Goal: Find specific page/section: Find specific page/section

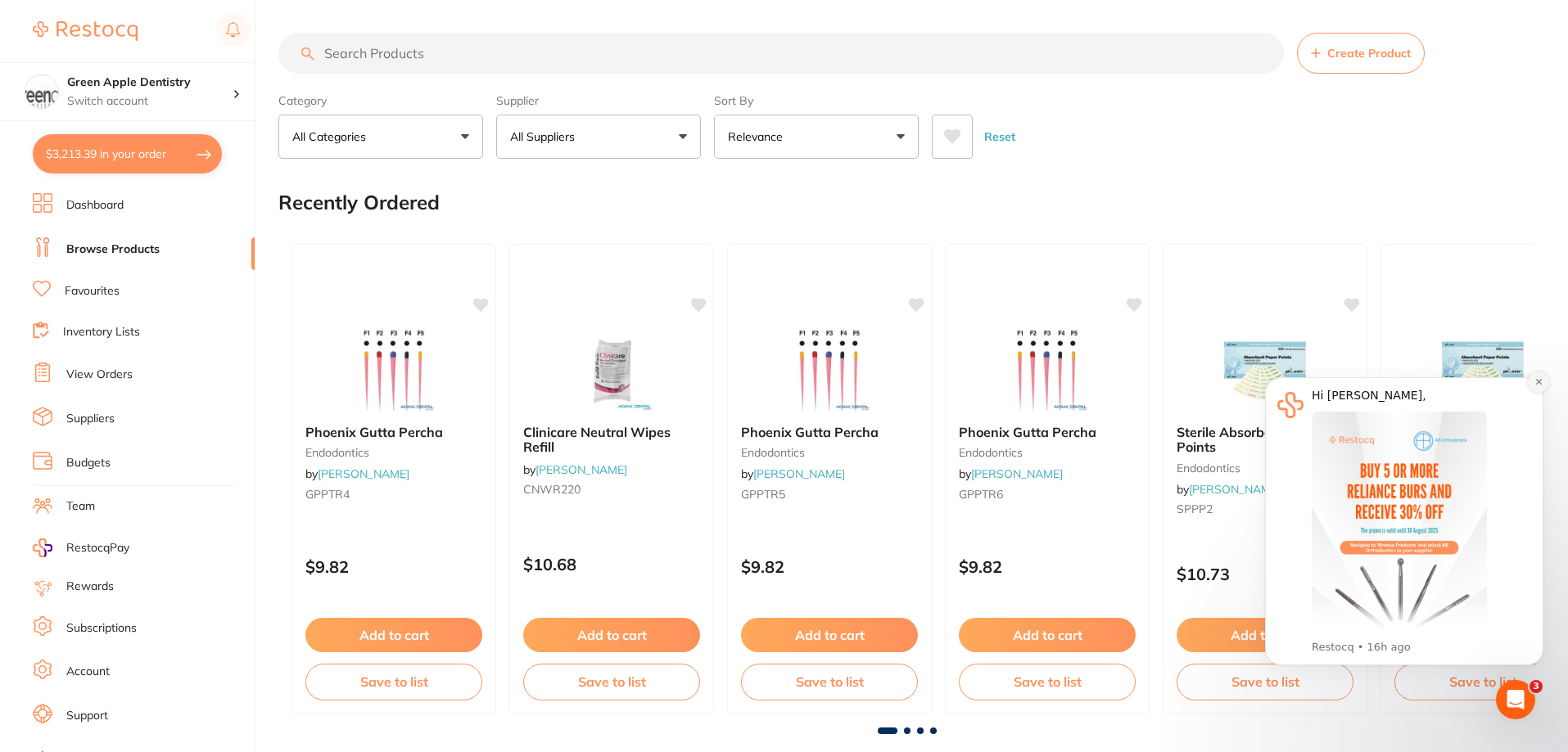
click at [1534, 384] on icon "Dismiss notification" at bounding box center [1539, 382] width 9 height 9
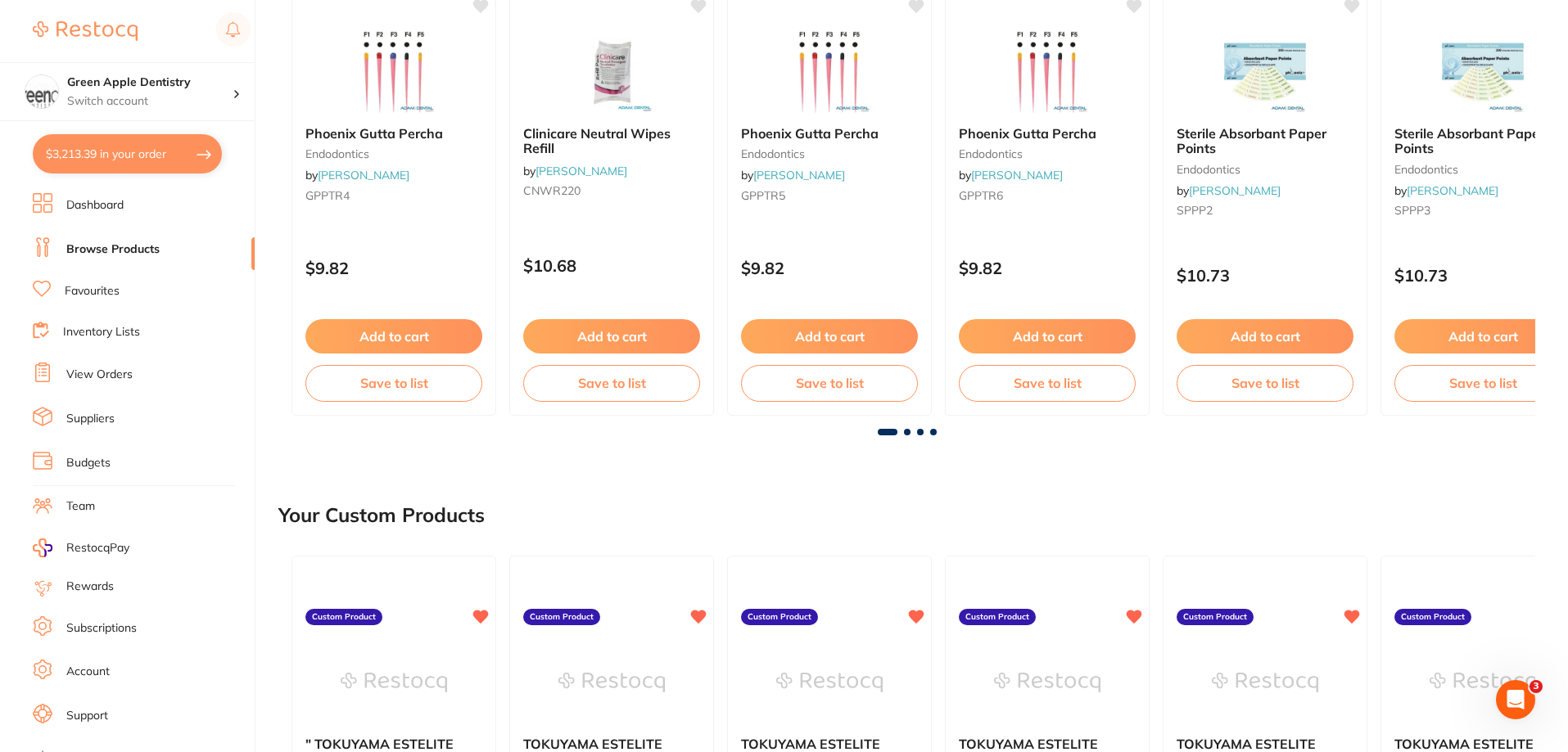
scroll to position [327, 0]
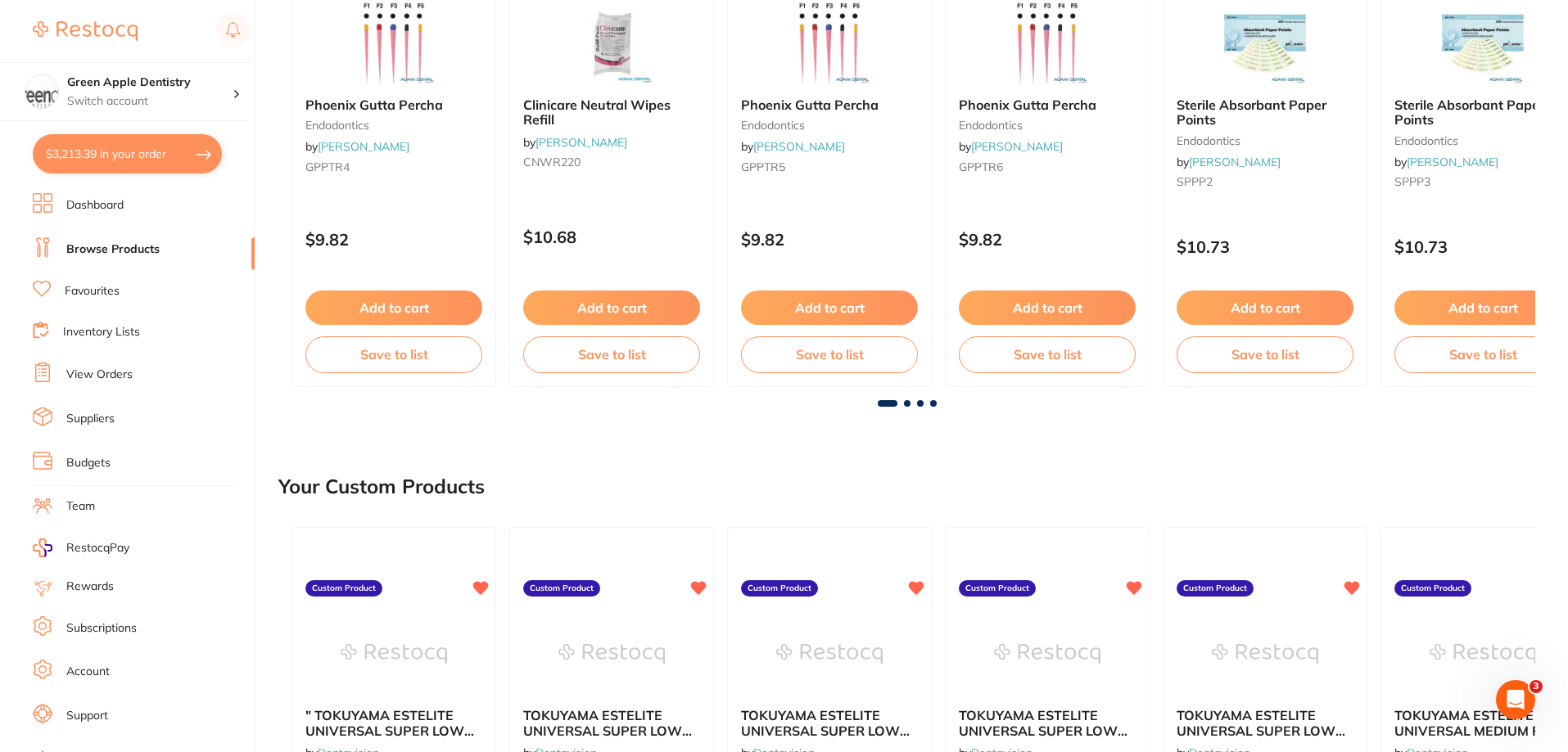
click at [906, 404] on span at bounding box center [906, 403] width 6 height 6
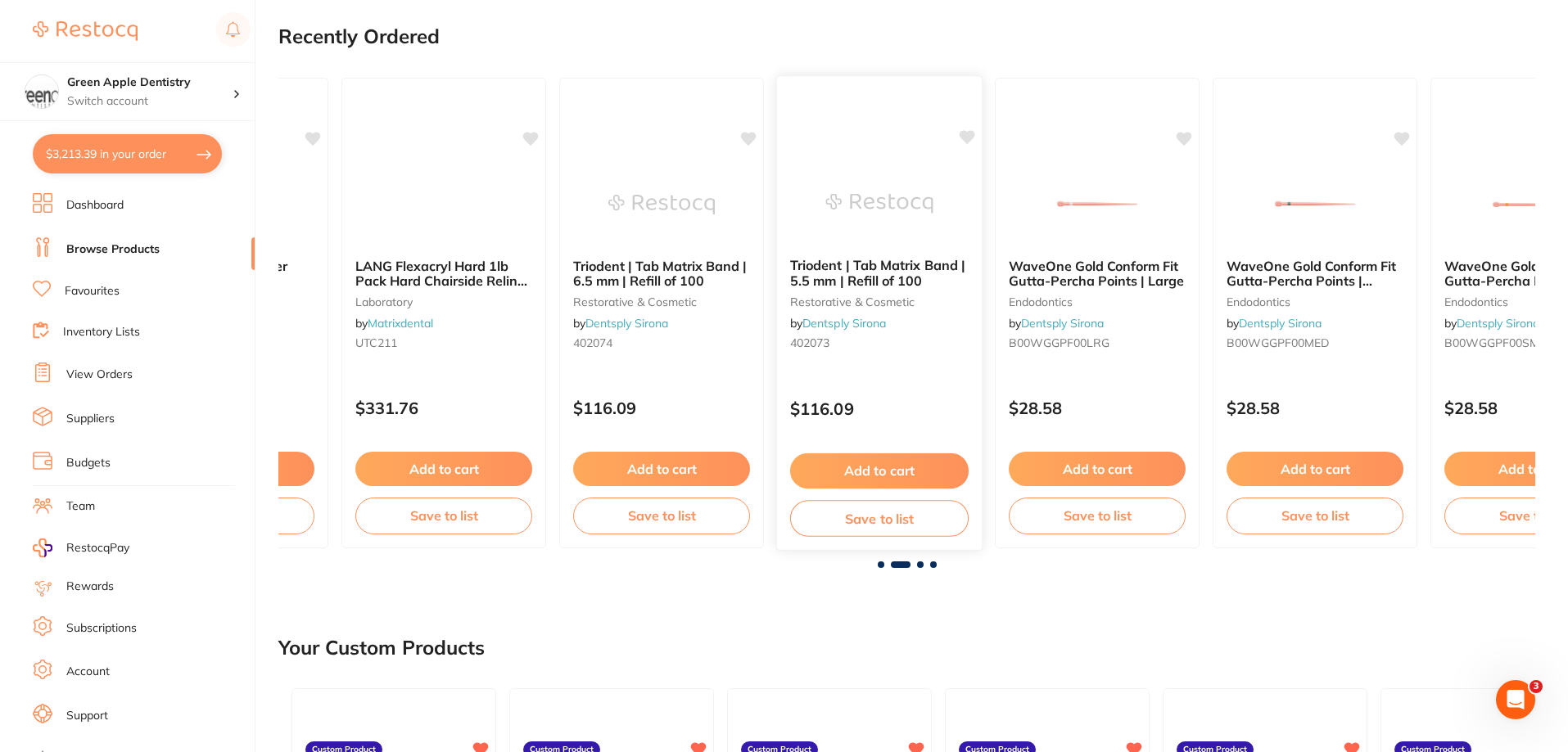
scroll to position [164, 0]
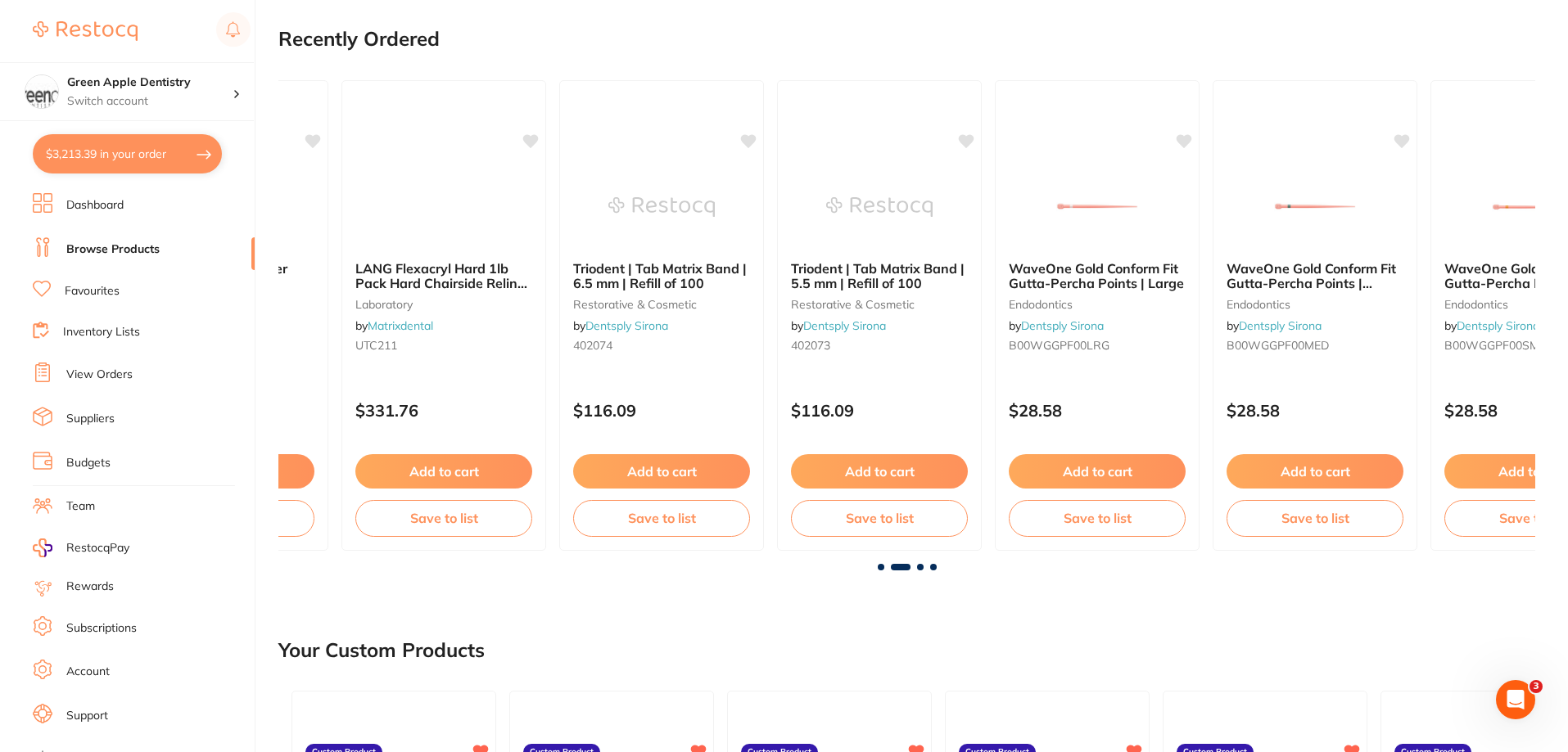
click at [918, 569] on span at bounding box center [920, 567] width 6 height 6
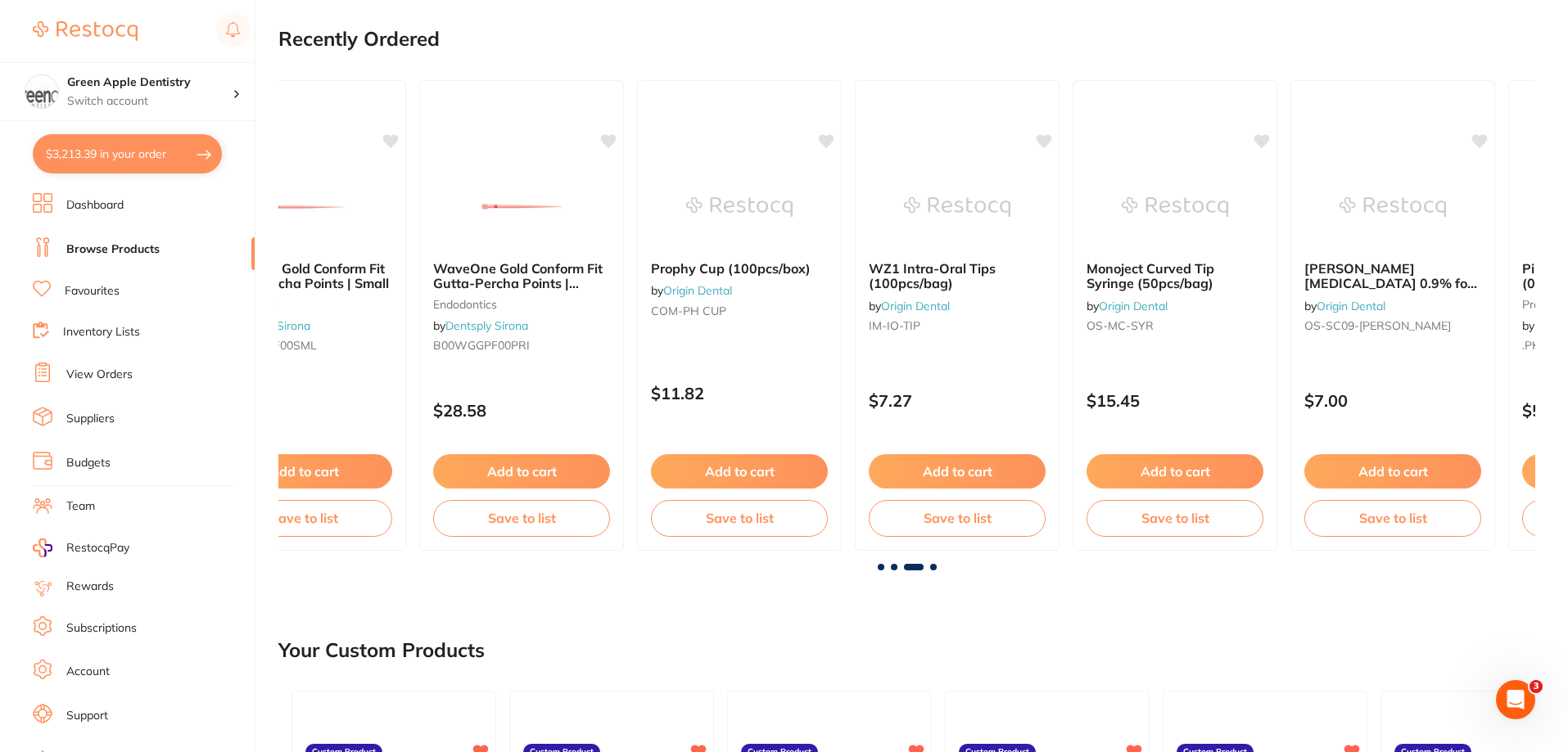
scroll to position [0, 2514]
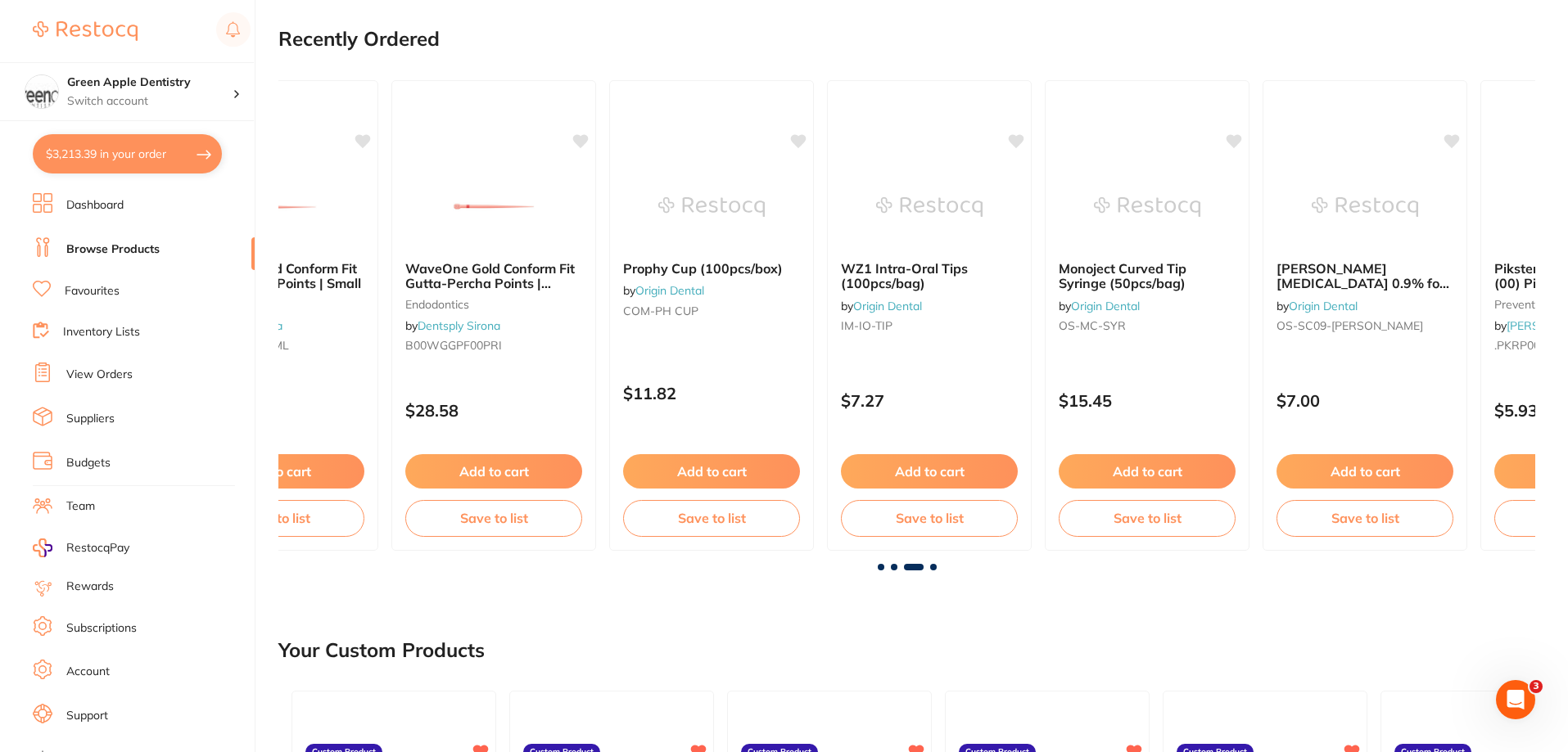
click at [897, 568] on span at bounding box center [893, 567] width 6 height 6
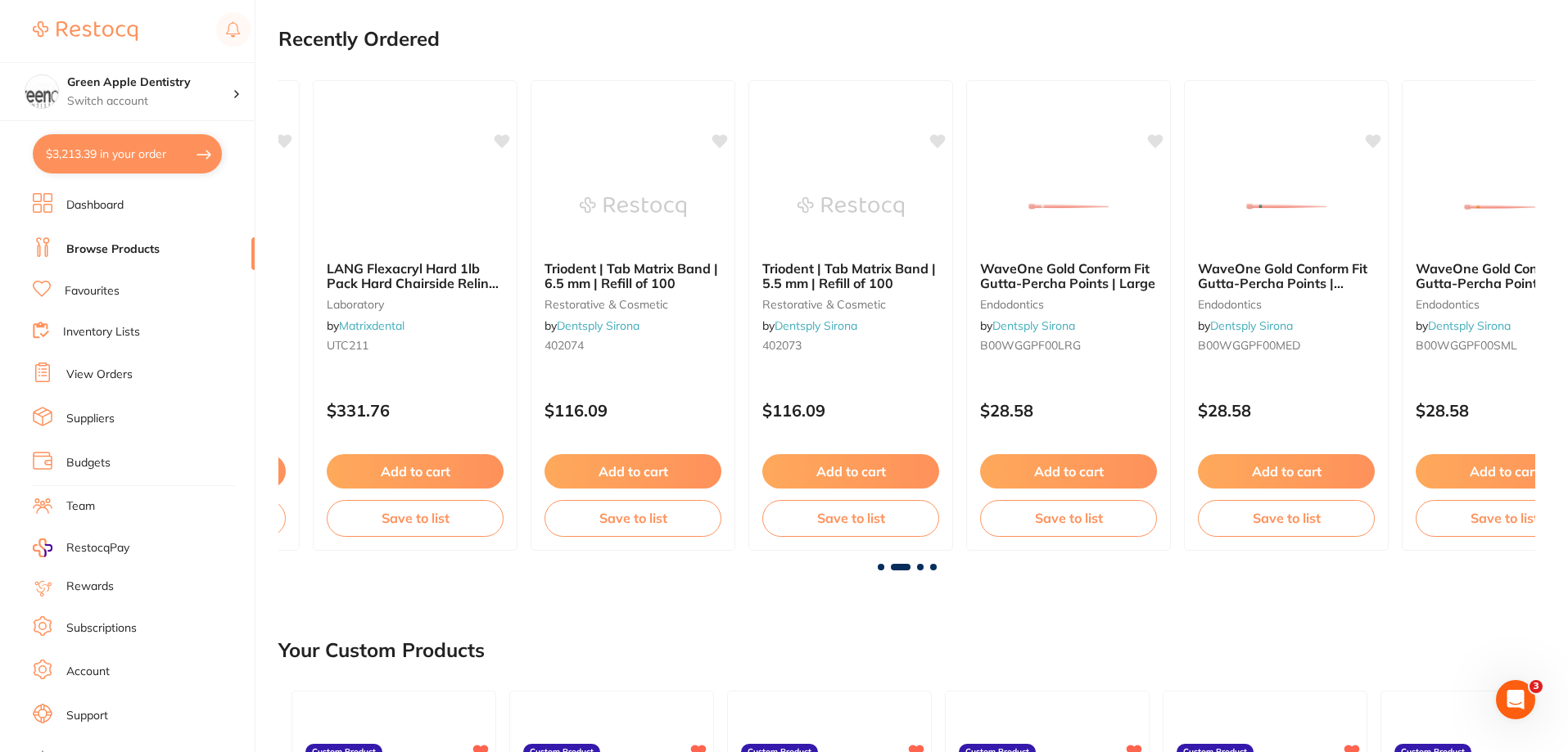
scroll to position [0, 1256]
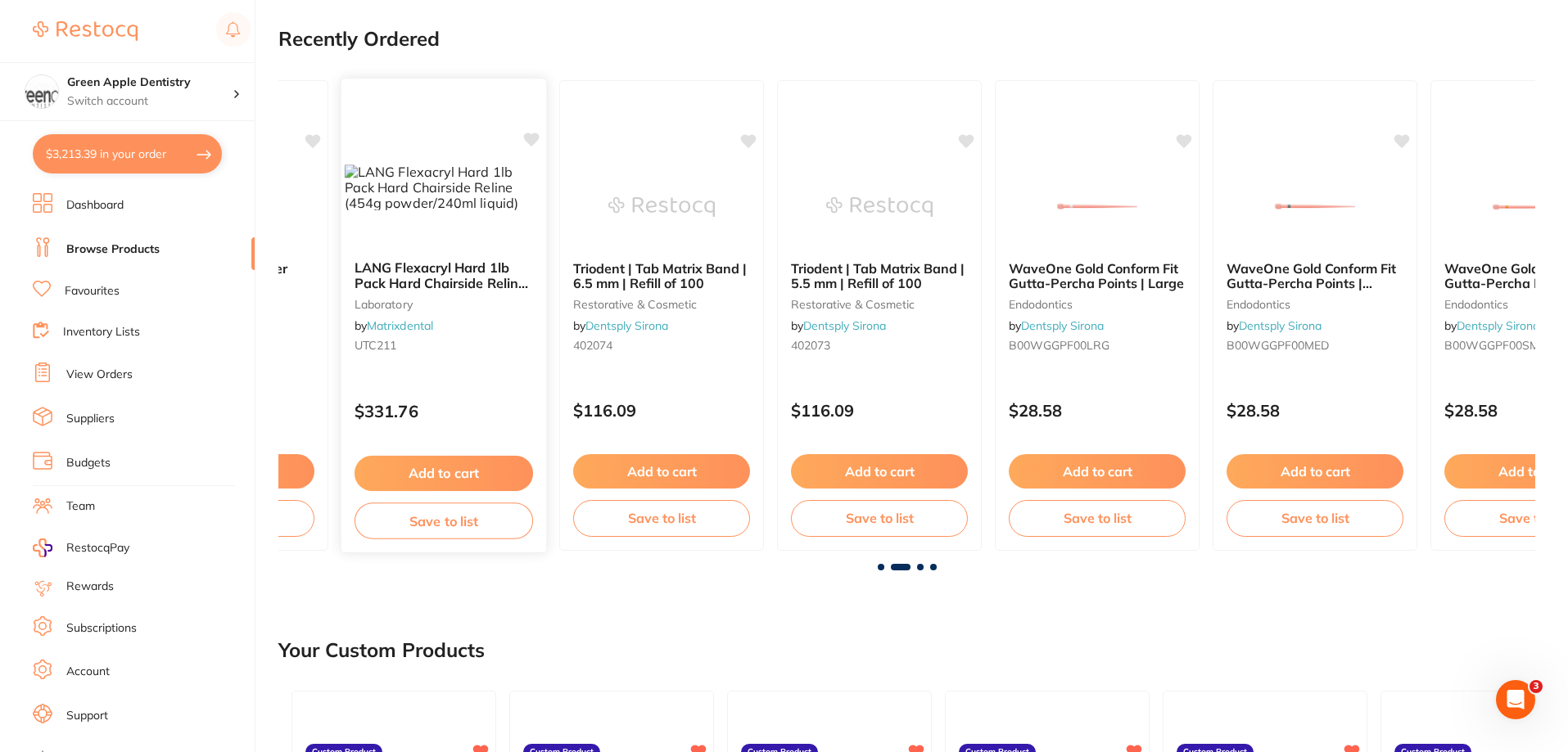
click at [475, 210] on img at bounding box center [443, 187] width 199 height 45
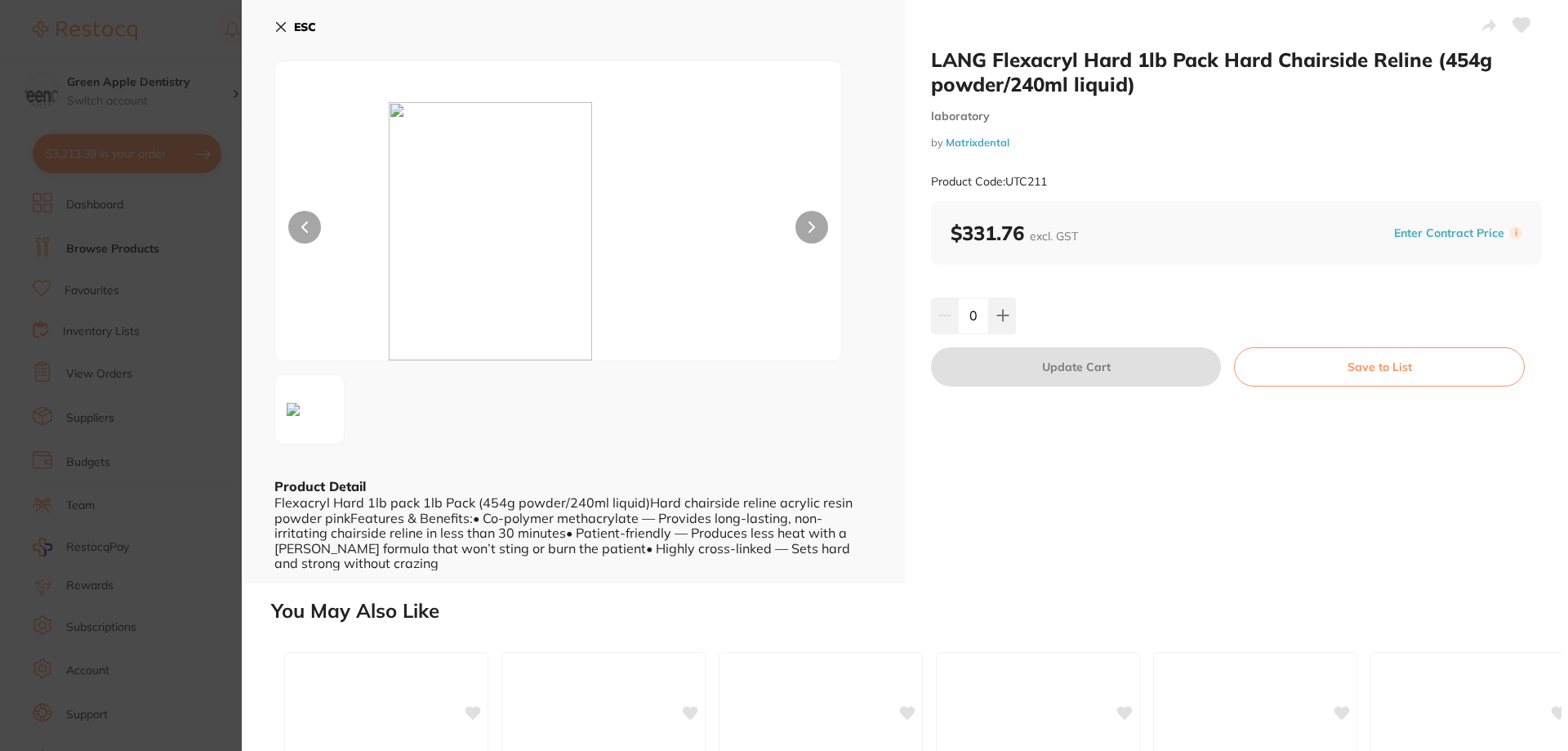
click at [312, 27] on b "ESC" at bounding box center [305, 27] width 22 height 15
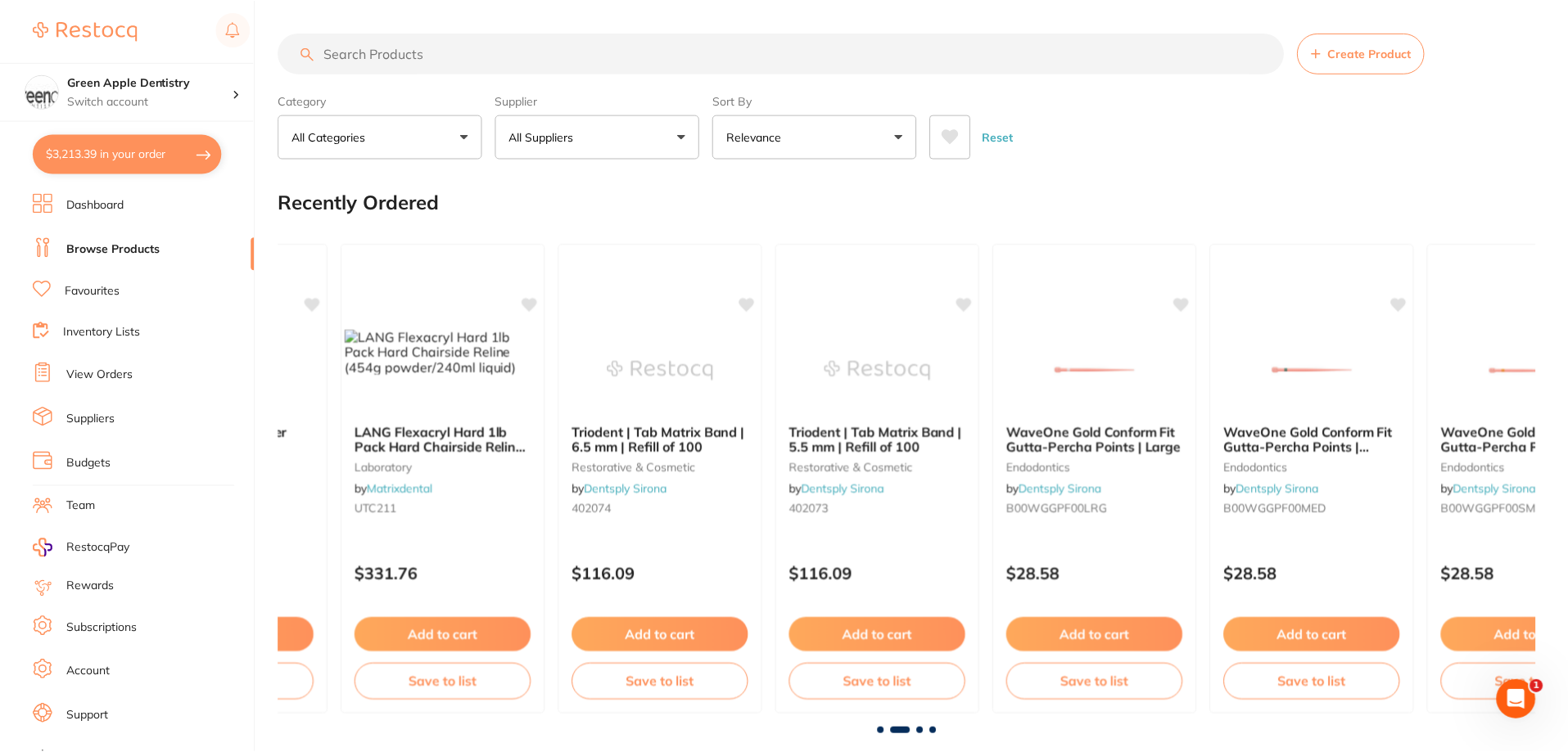
scroll to position [164, 0]
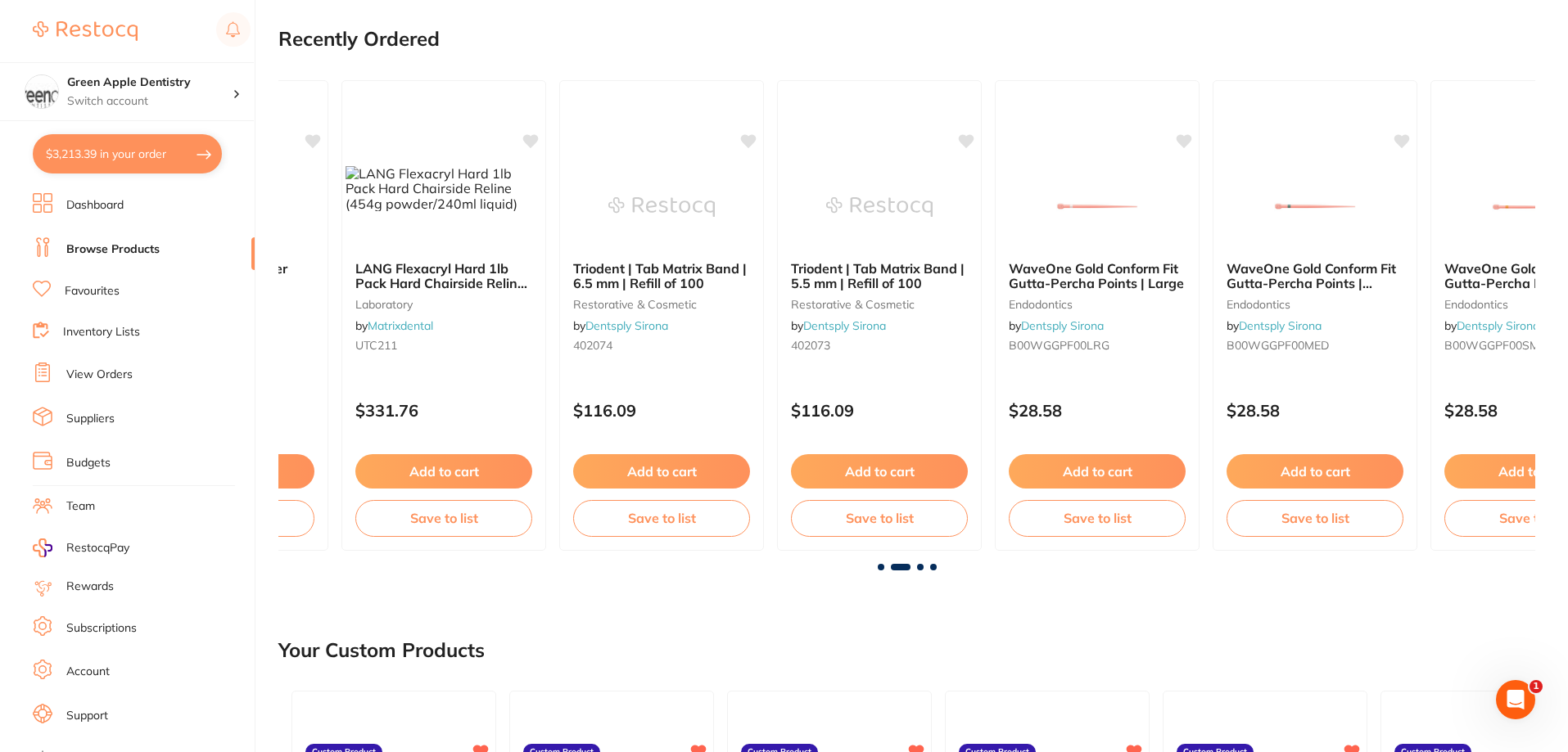
click at [930, 567] on span at bounding box center [933, 567] width 6 height 6
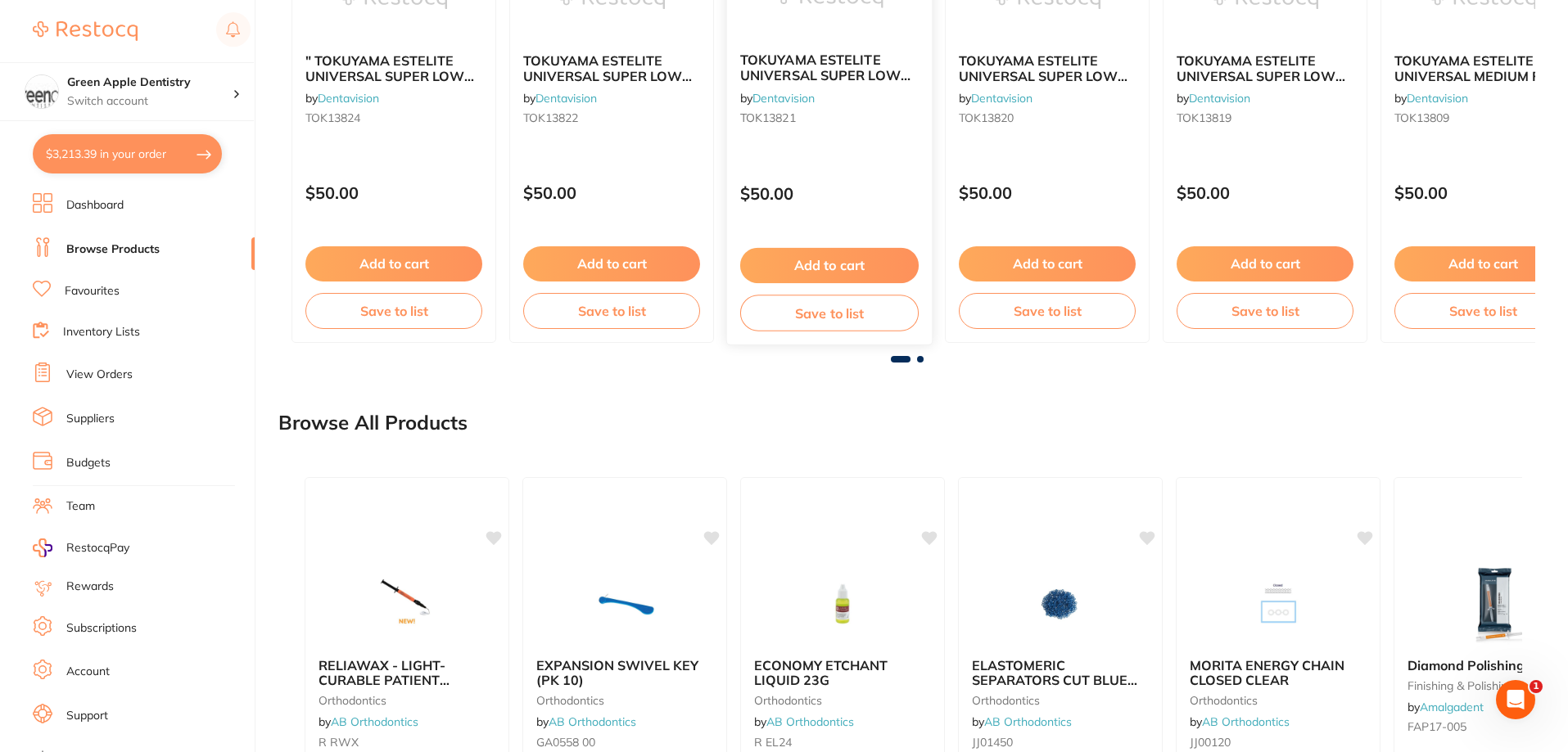
scroll to position [1243, 0]
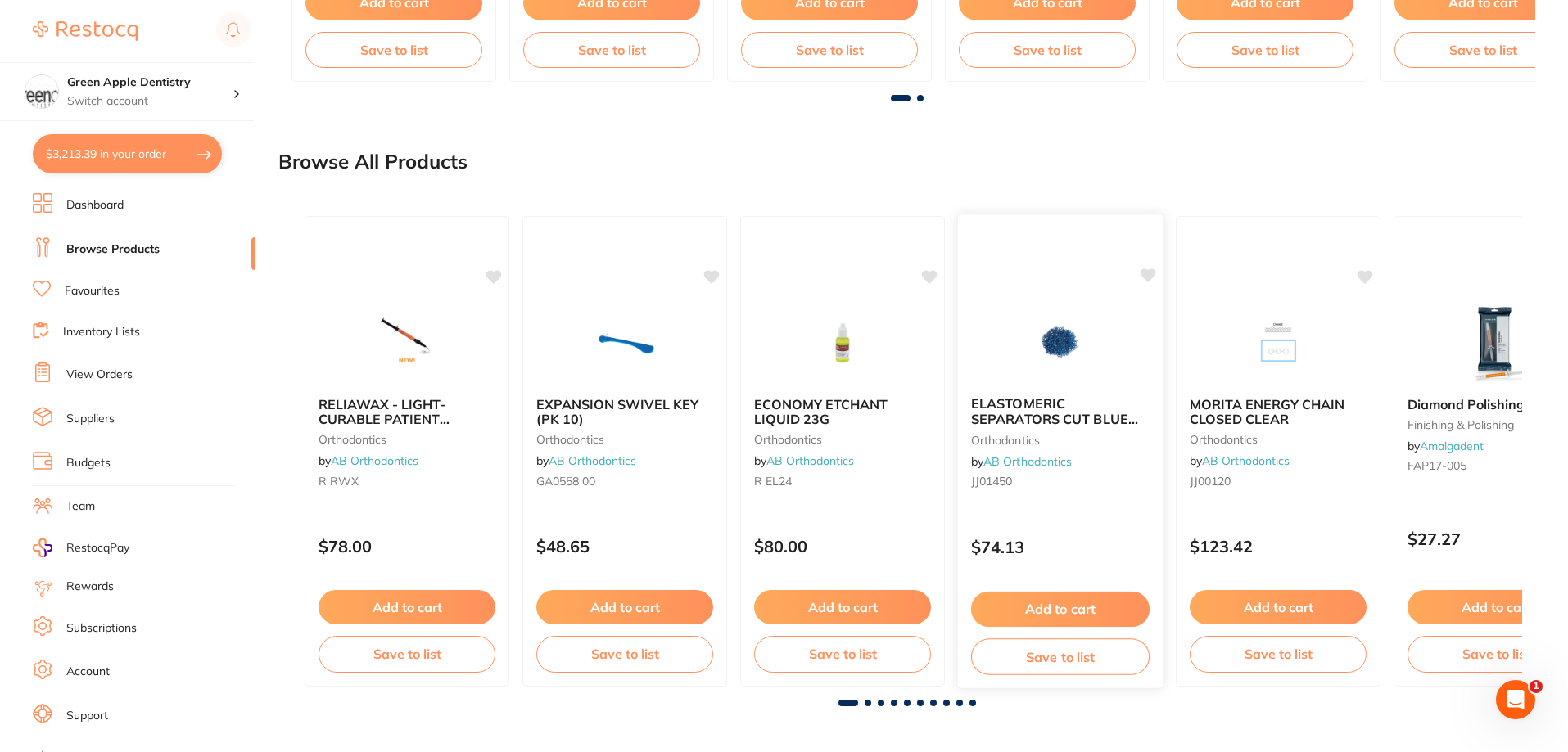
click at [1012, 321] on img at bounding box center [1060, 341] width 107 height 83
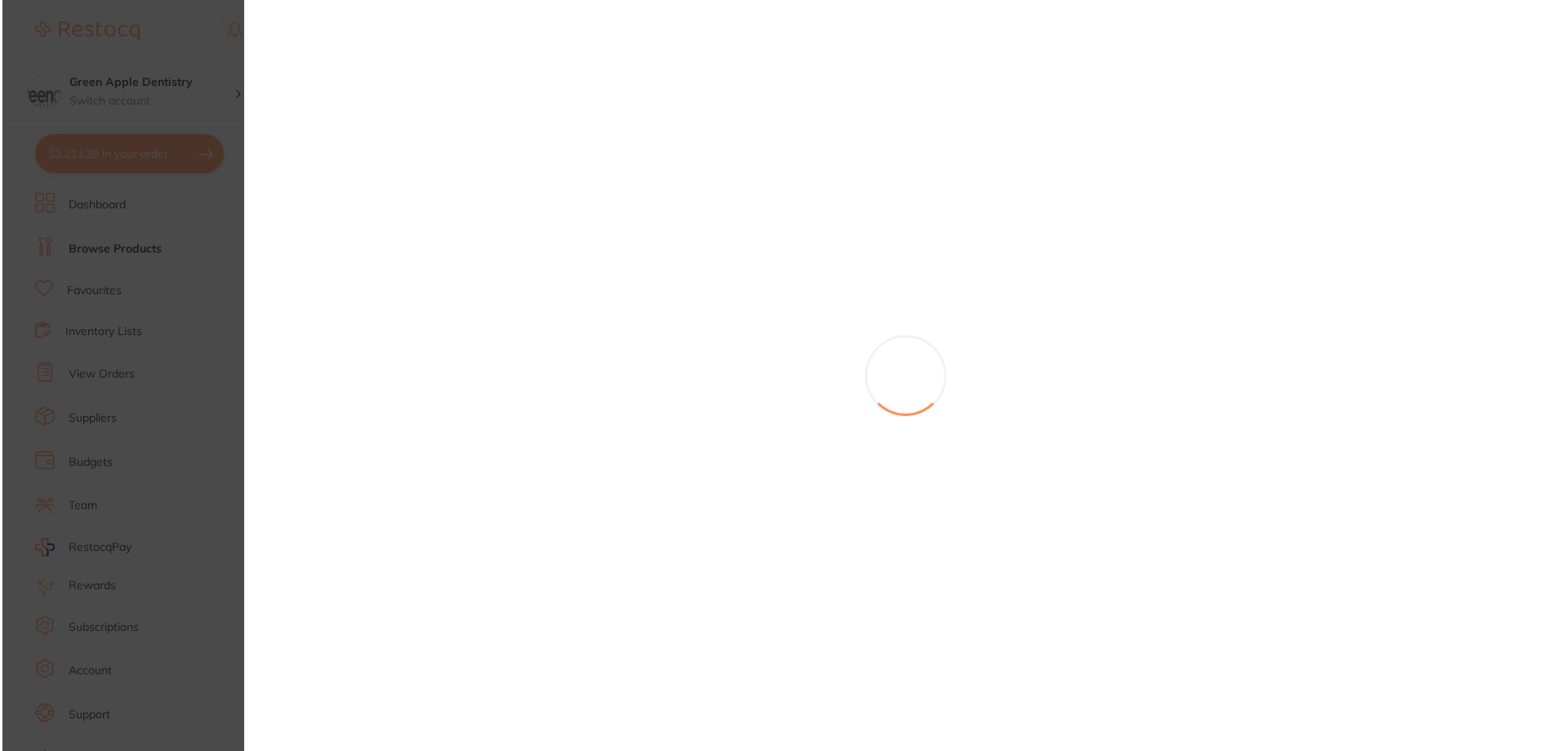
scroll to position [0, 3100]
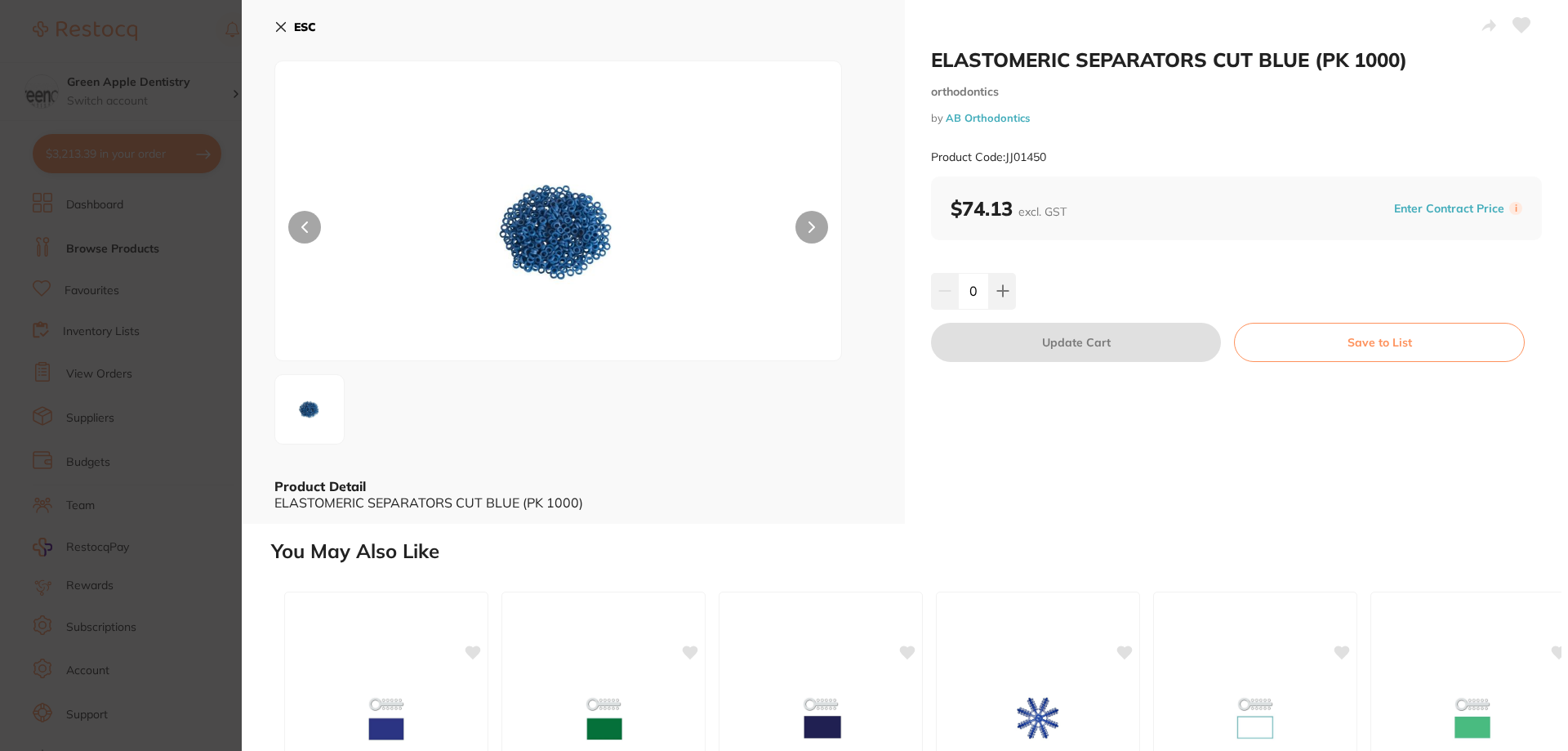
click at [315, 32] on b "ESC" at bounding box center [305, 27] width 22 height 15
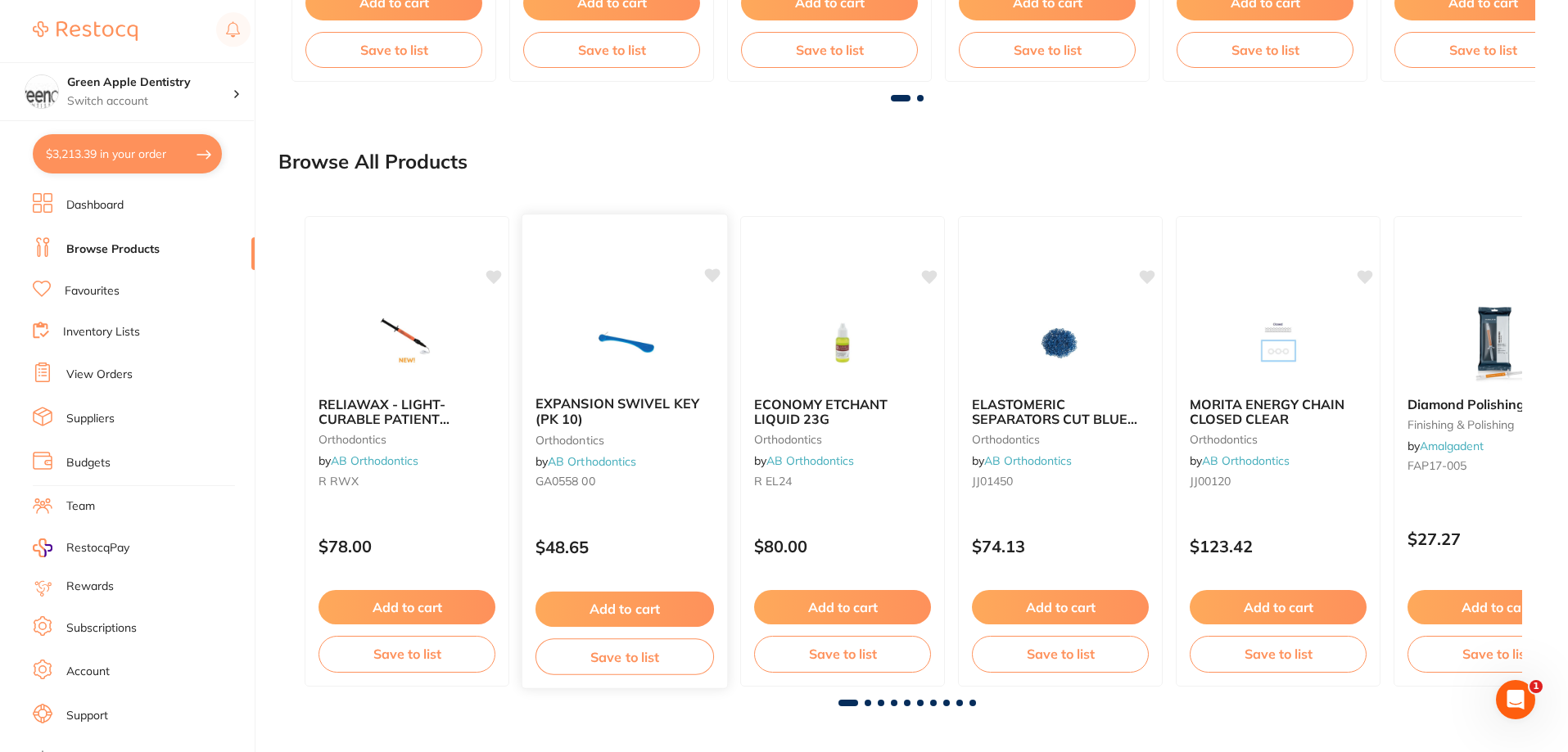
click at [670, 352] on img at bounding box center [624, 341] width 107 height 83
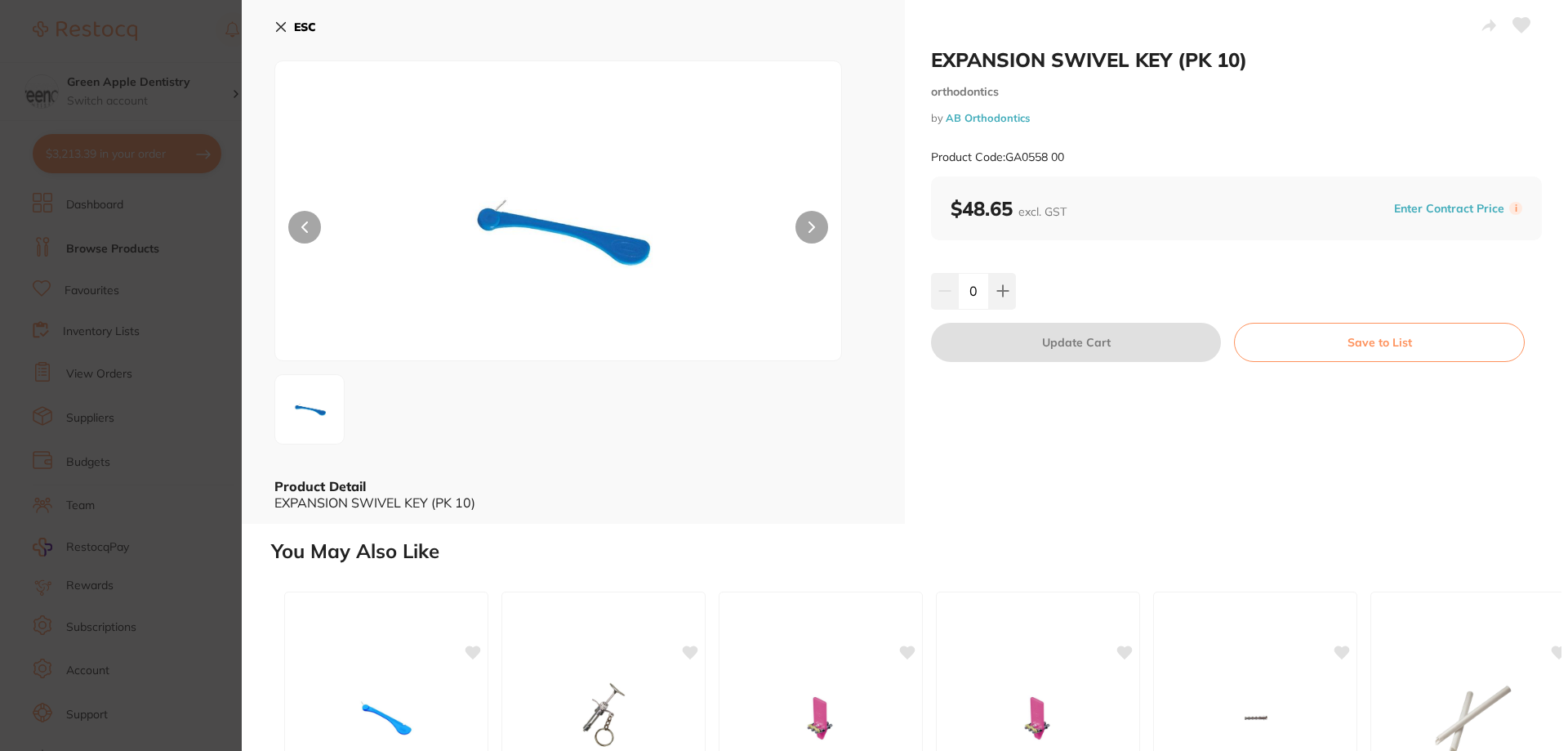
click at [303, 33] on b "ESC" at bounding box center [305, 27] width 22 height 15
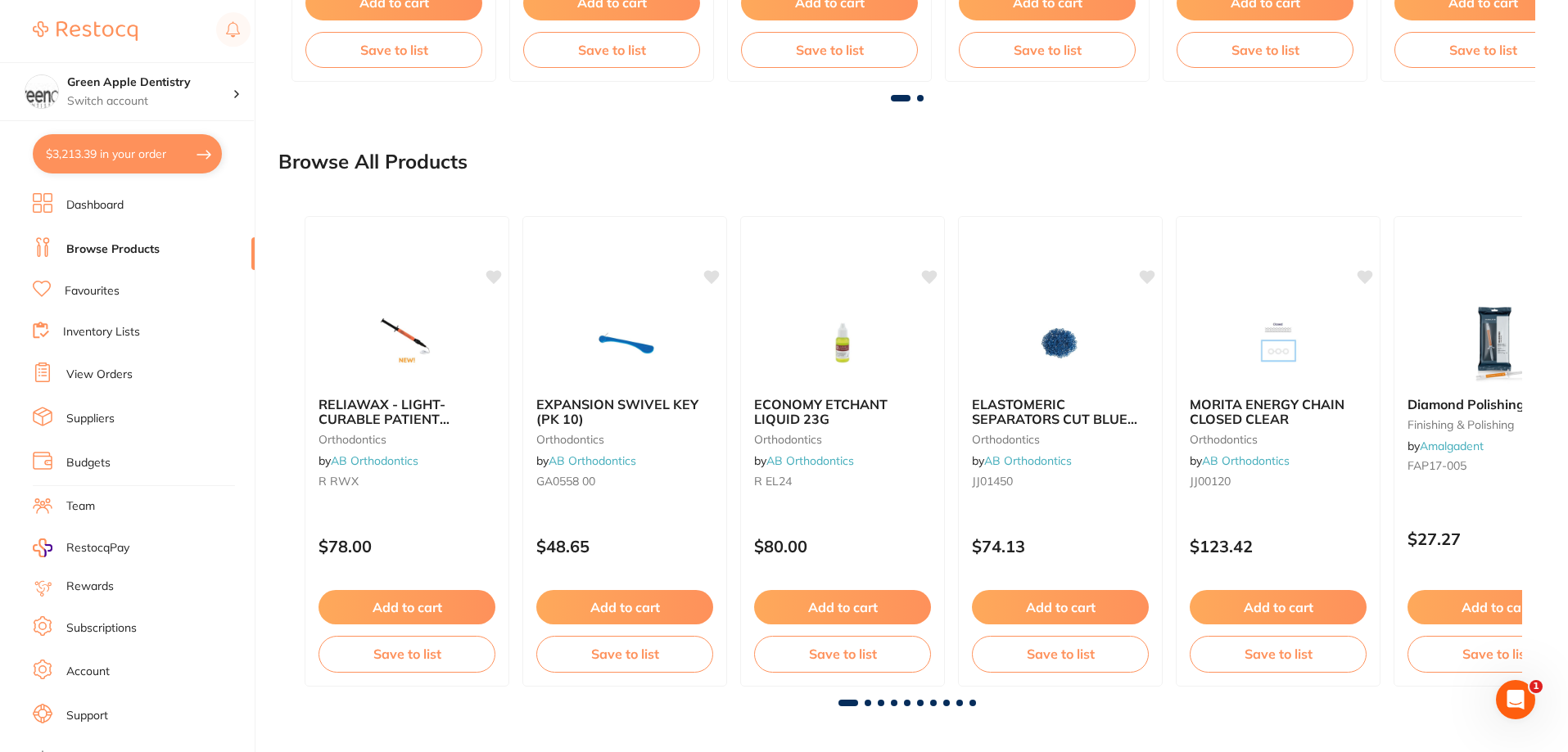
click at [869, 701] on span at bounding box center [867, 702] width 6 height 6
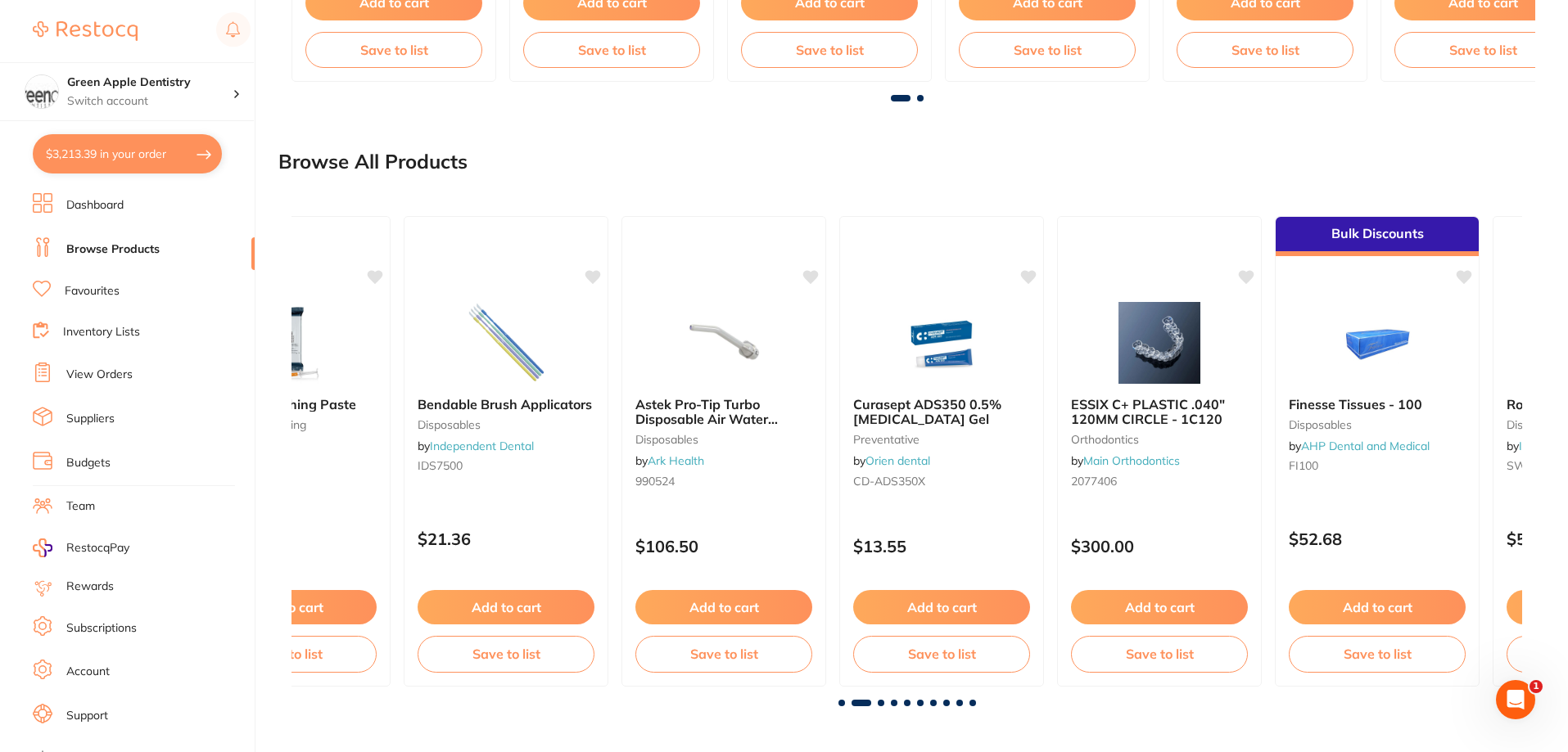
scroll to position [0, 1231]
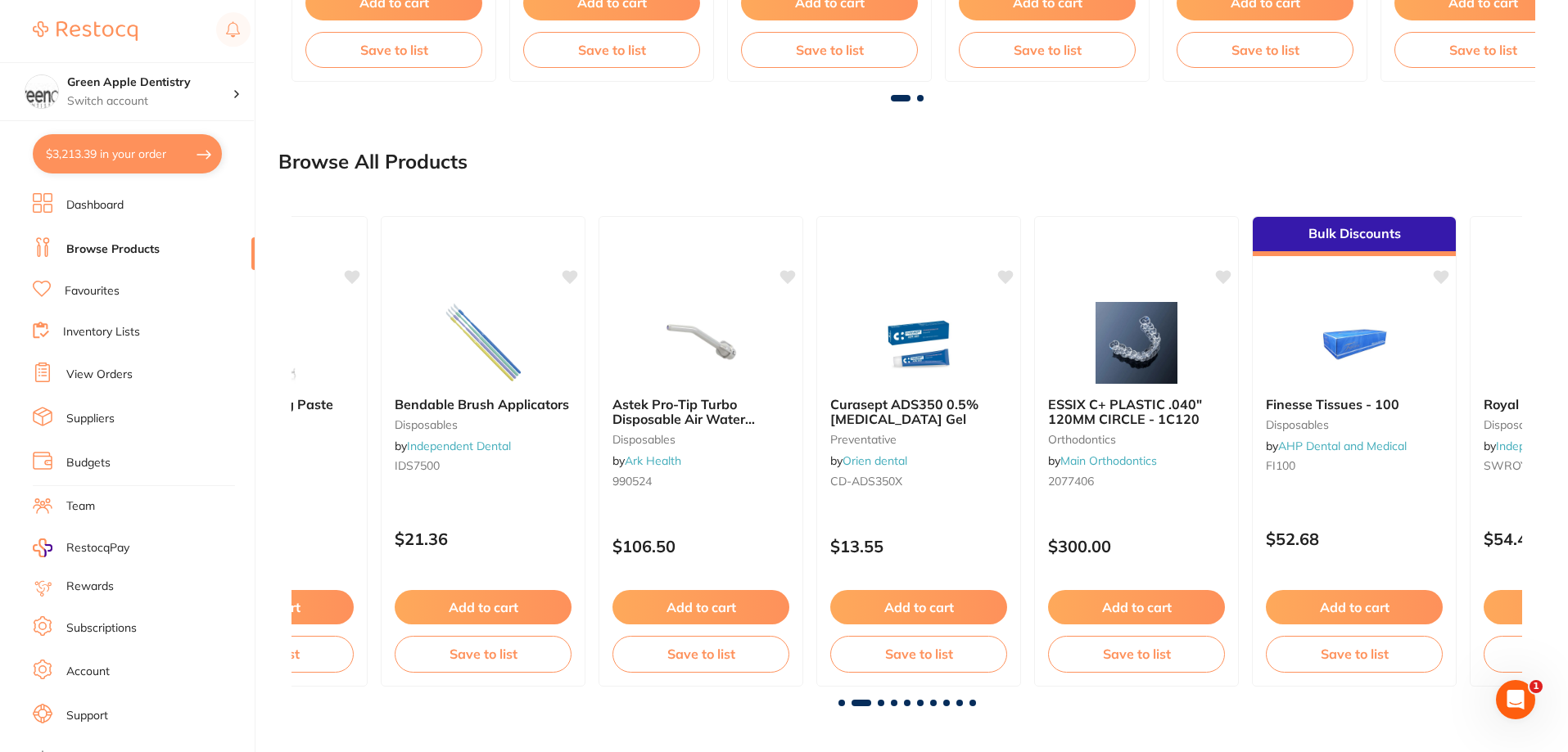
click at [880, 700] on span at bounding box center [881, 702] width 6 height 6
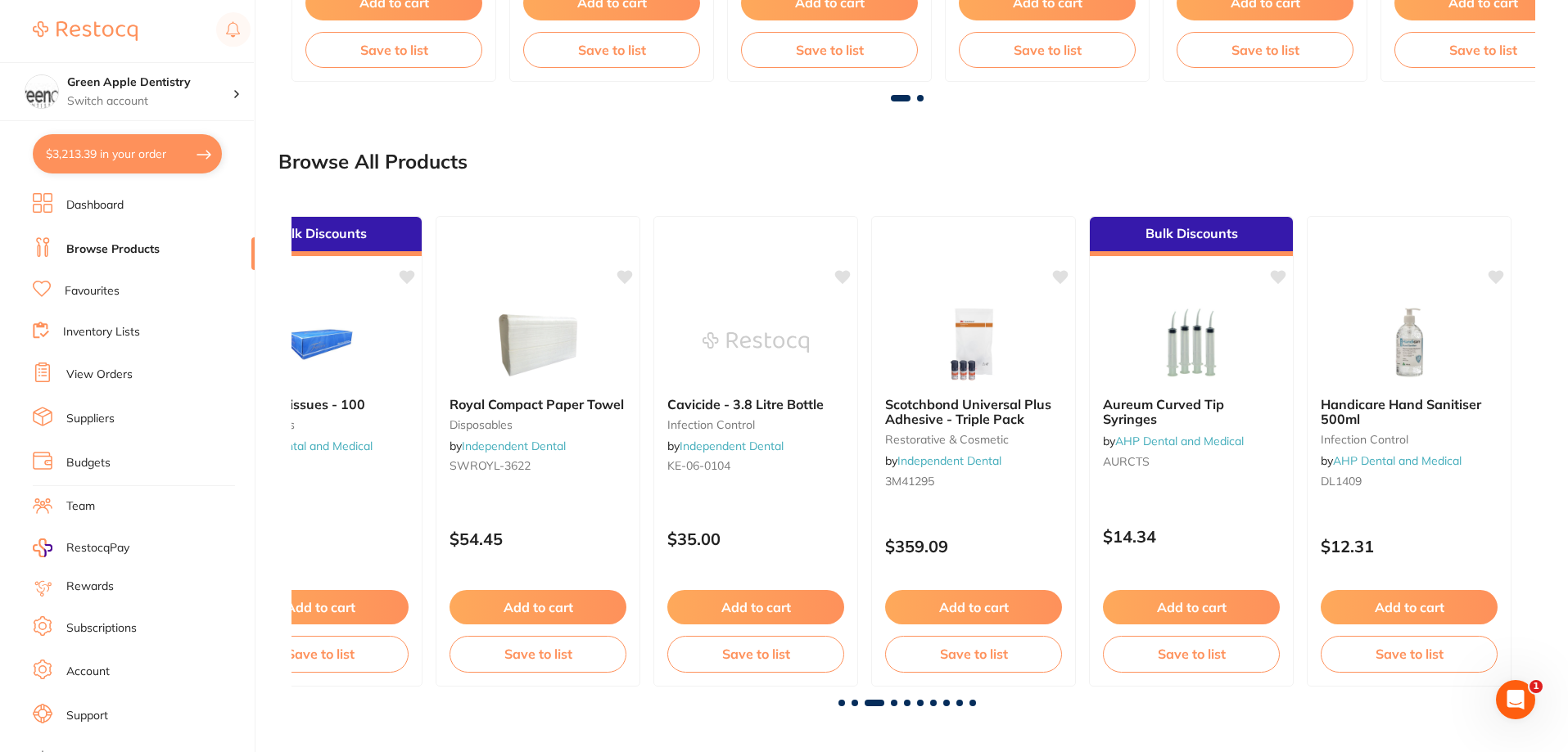
scroll to position [0, 2461]
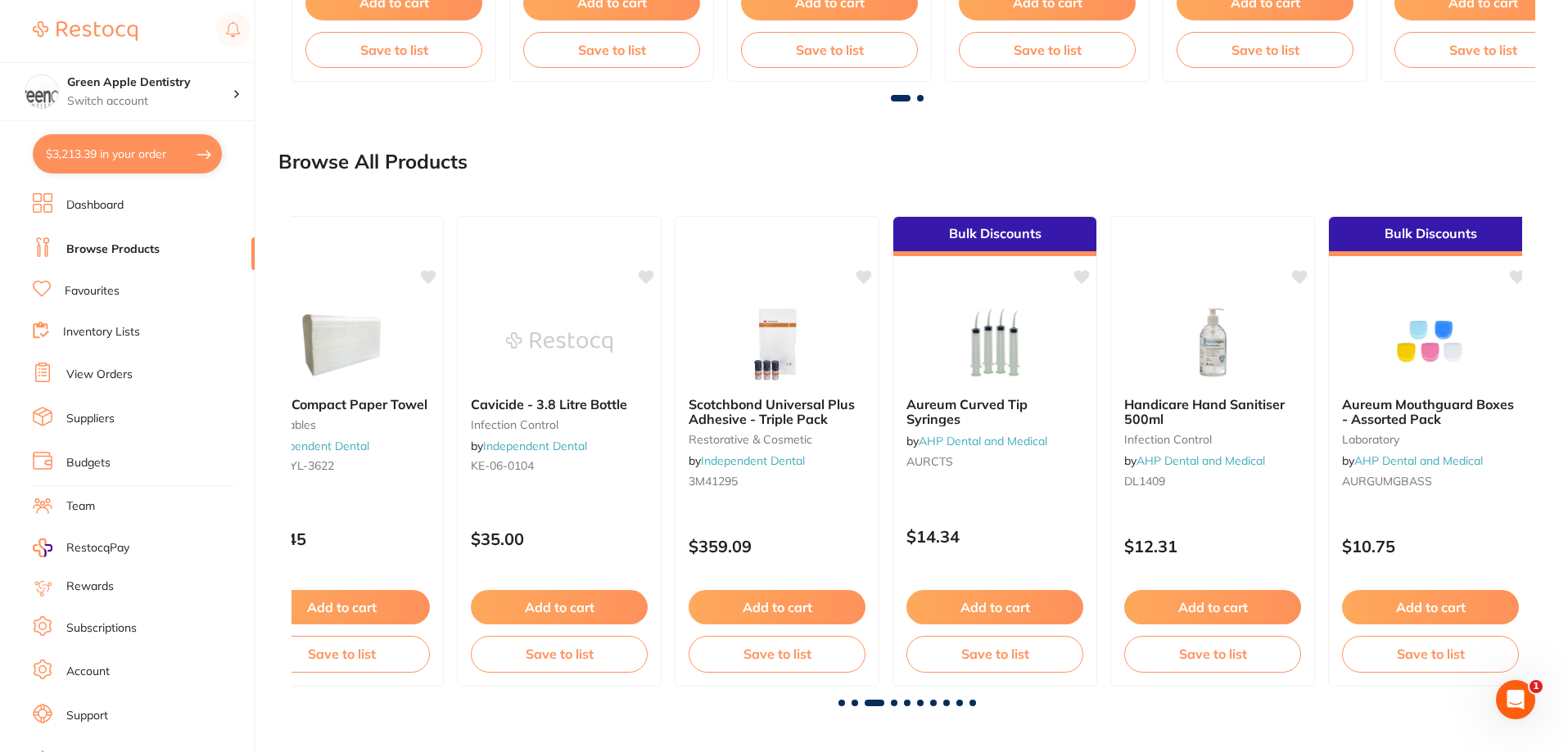
click at [895, 703] on span at bounding box center [893, 702] width 6 height 6
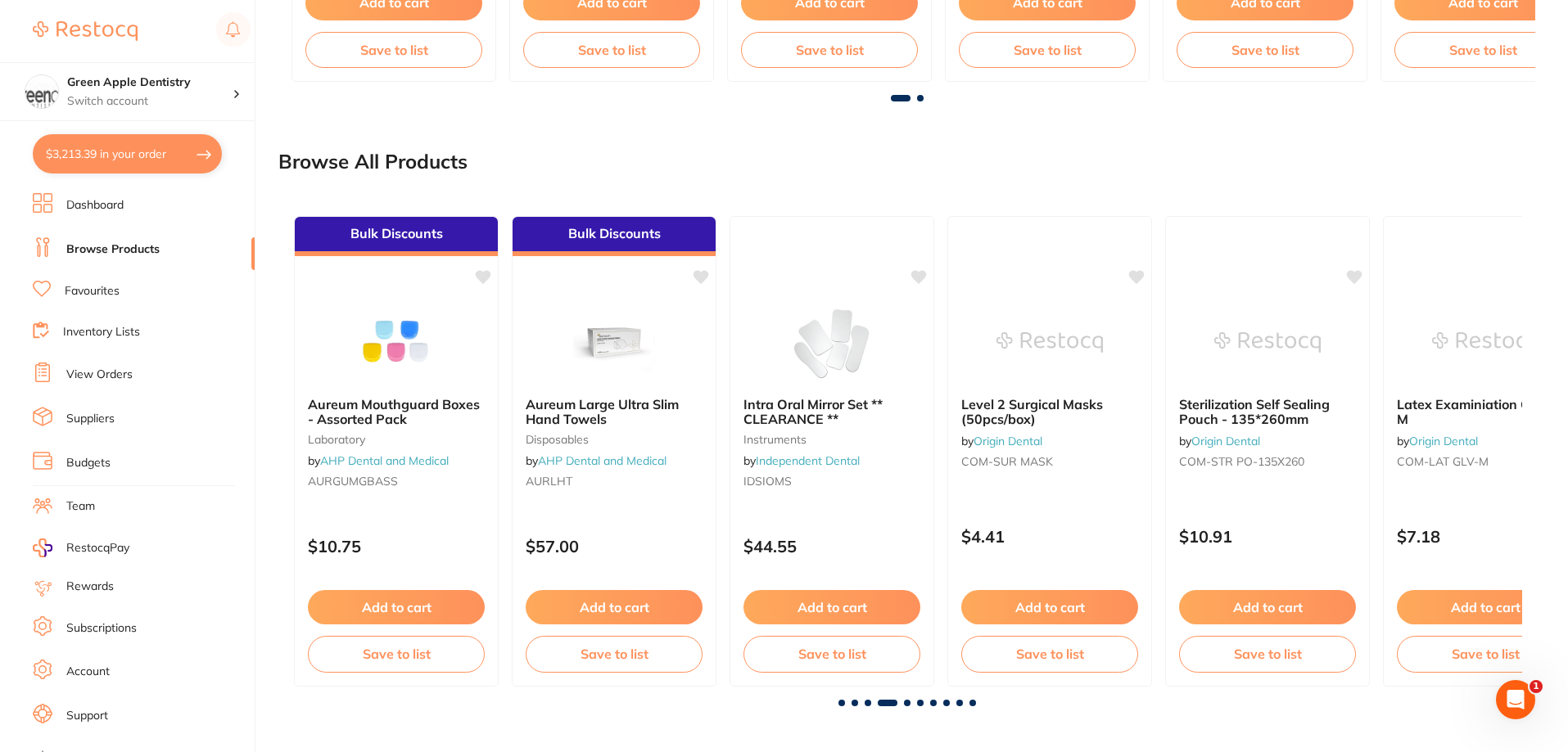
scroll to position [0, 3692]
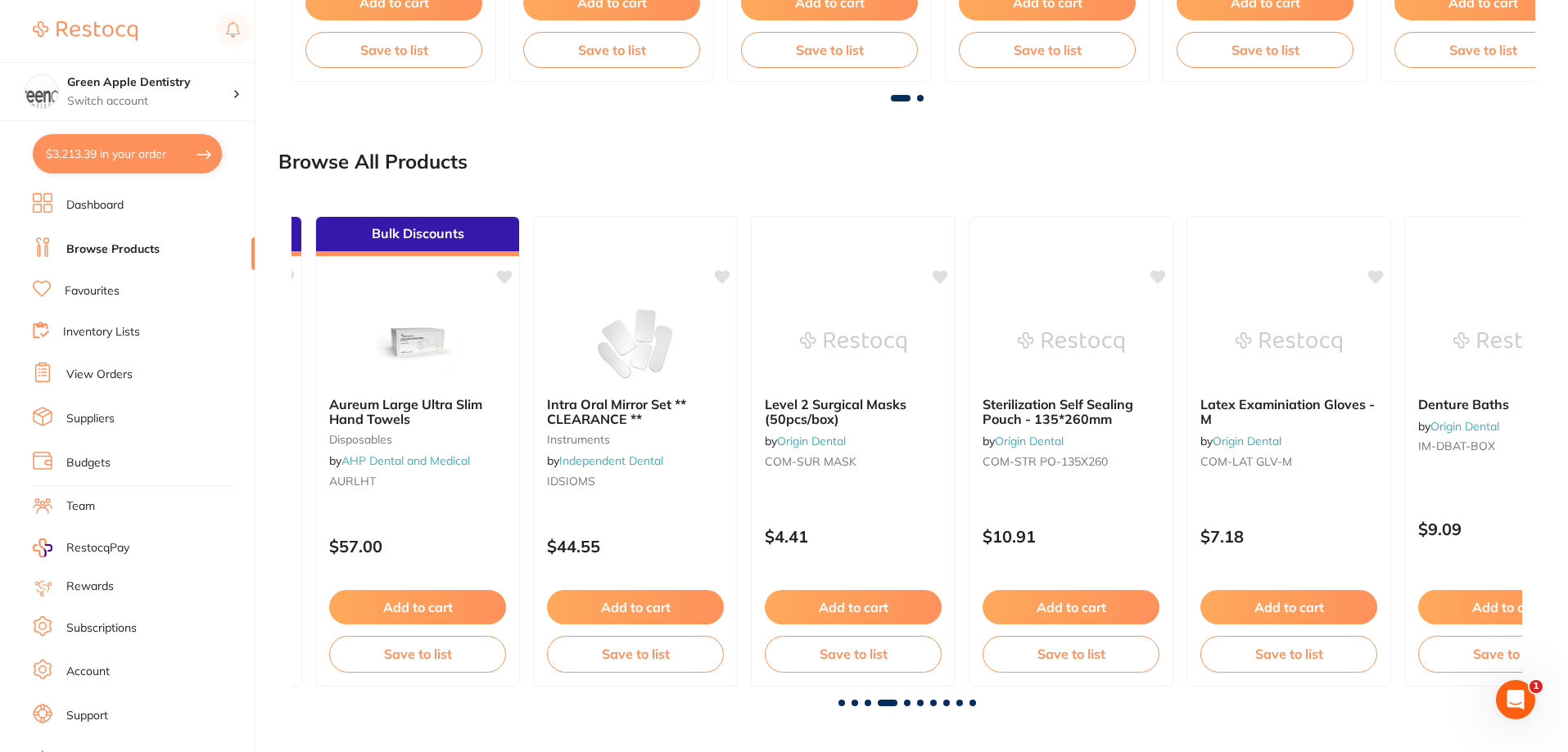
click at [906, 705] on span at bounding box center [906, 702] width 6 height 6
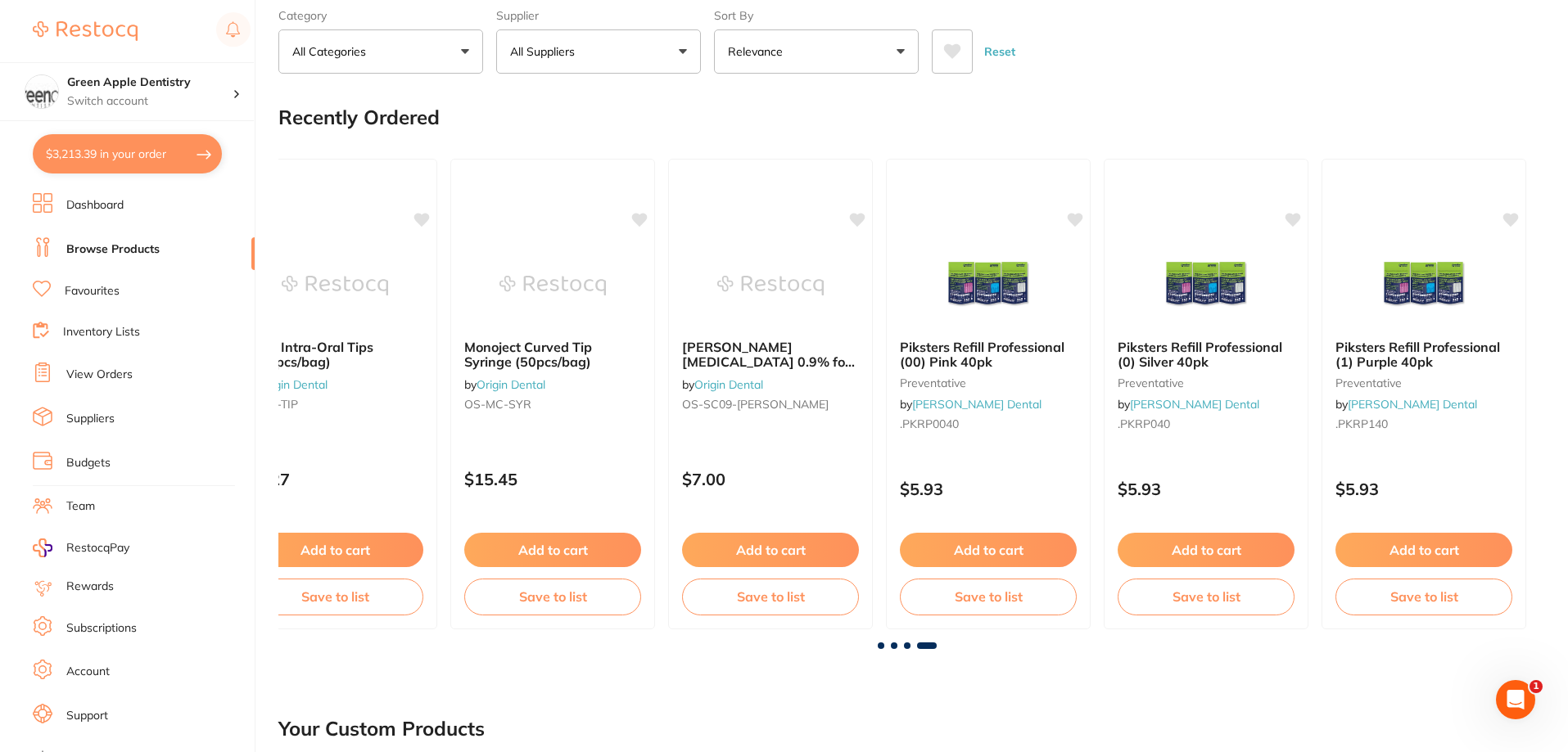
scroll to position [0, 0]
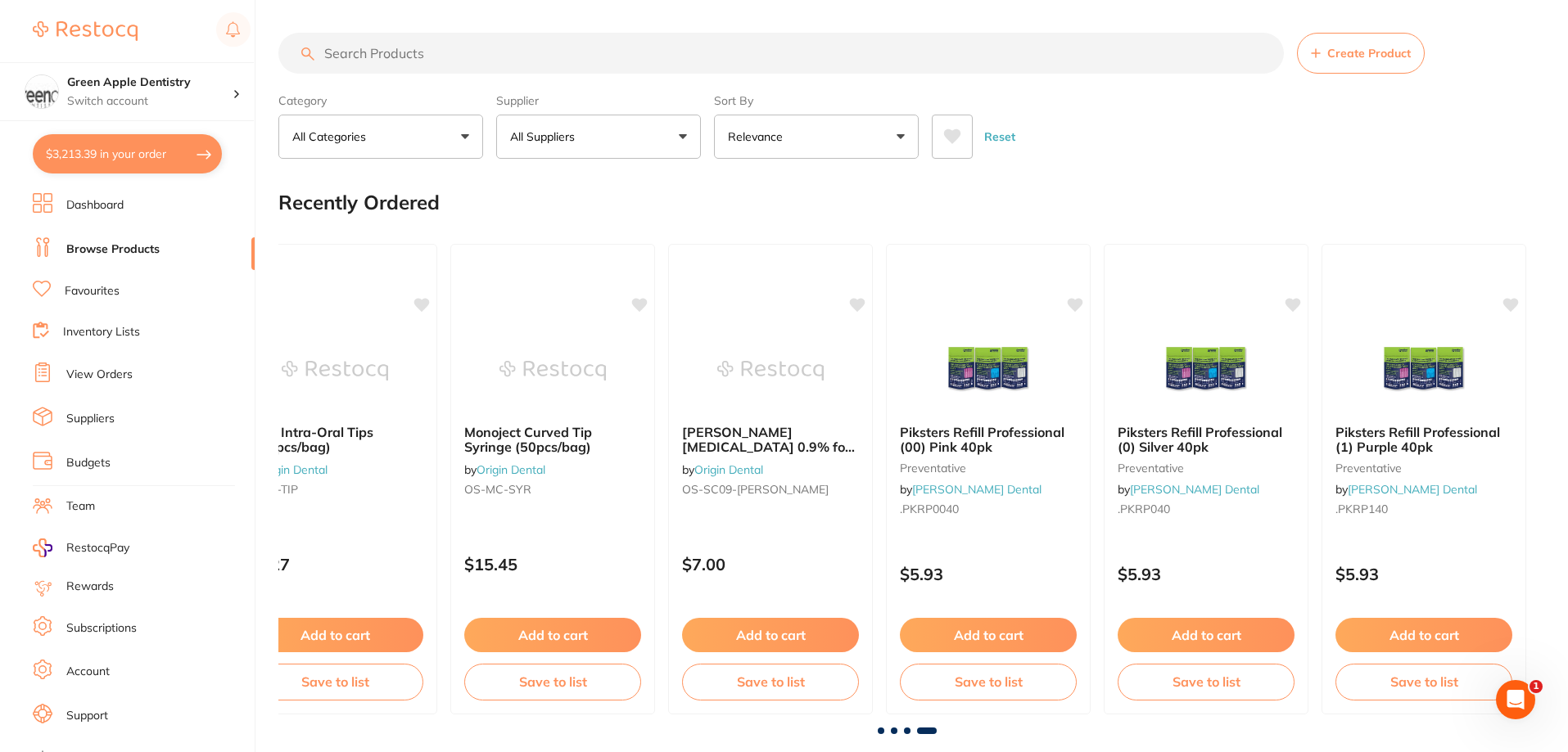
click at [123, 334] on link "Inventory Lists" at bounding box center [102, 332] width 77 height 16
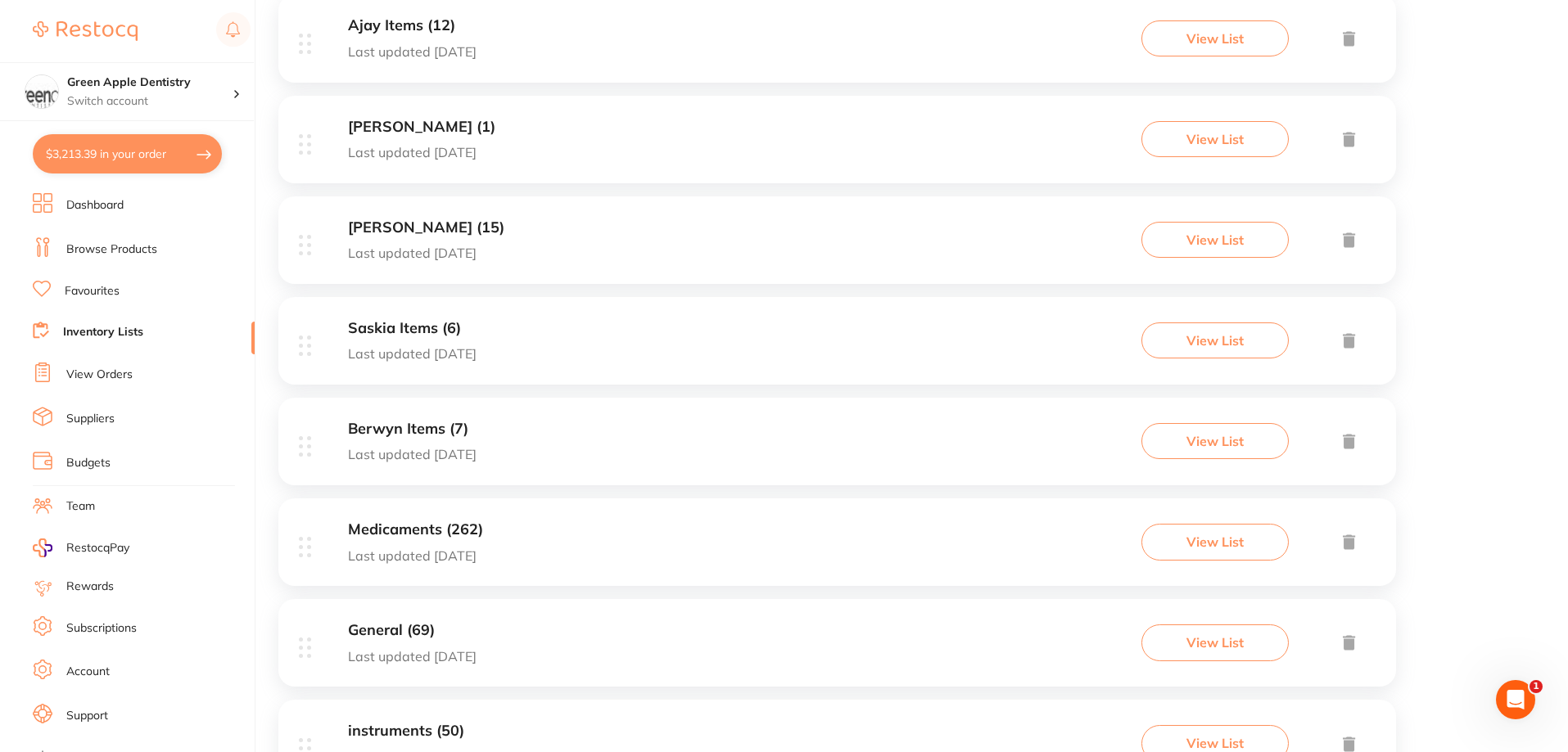
scroll to position [2038, 0]
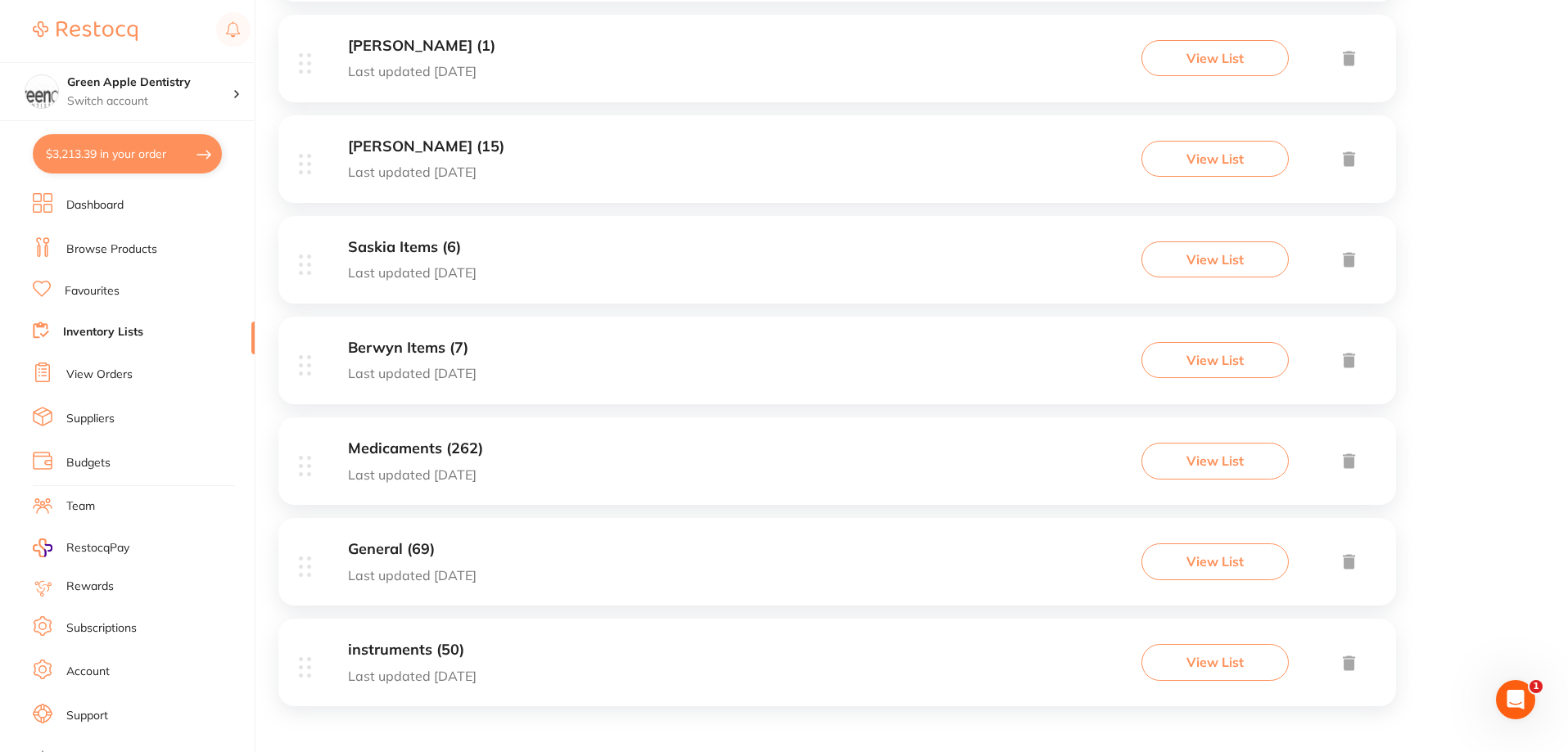
click at [711, 425] on div "Medicaments (262) Last updated [DATE] View List" at bounding box center [837, 461] width 1117 height 87
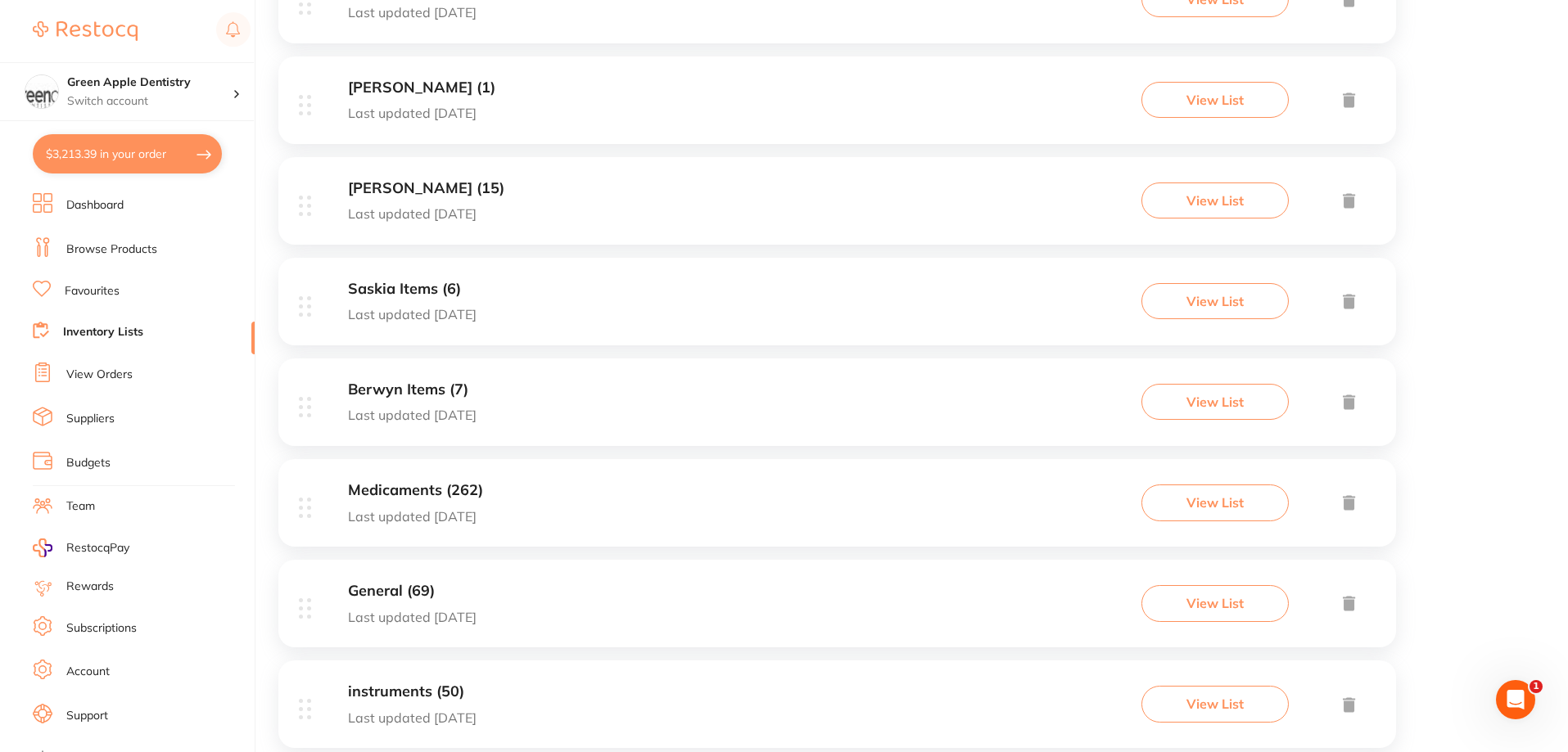
scroll to position [2038, 0]
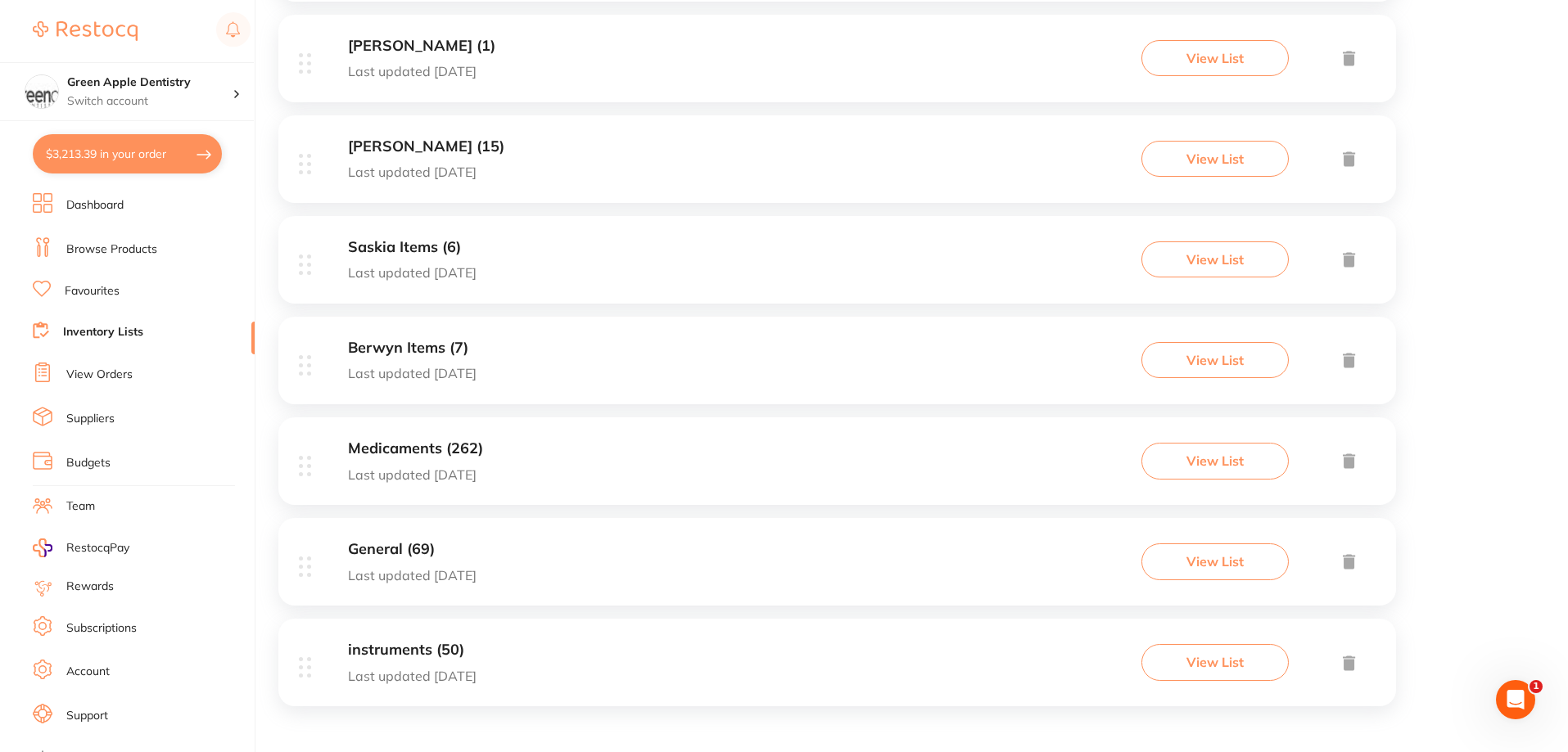
click at [798, 531] on div "General (69) Last updated [DATE] View List" at bounding box center [837, 562] width 1117 height 87
